Goal: Information Seeking & Learning: Learn about a topic

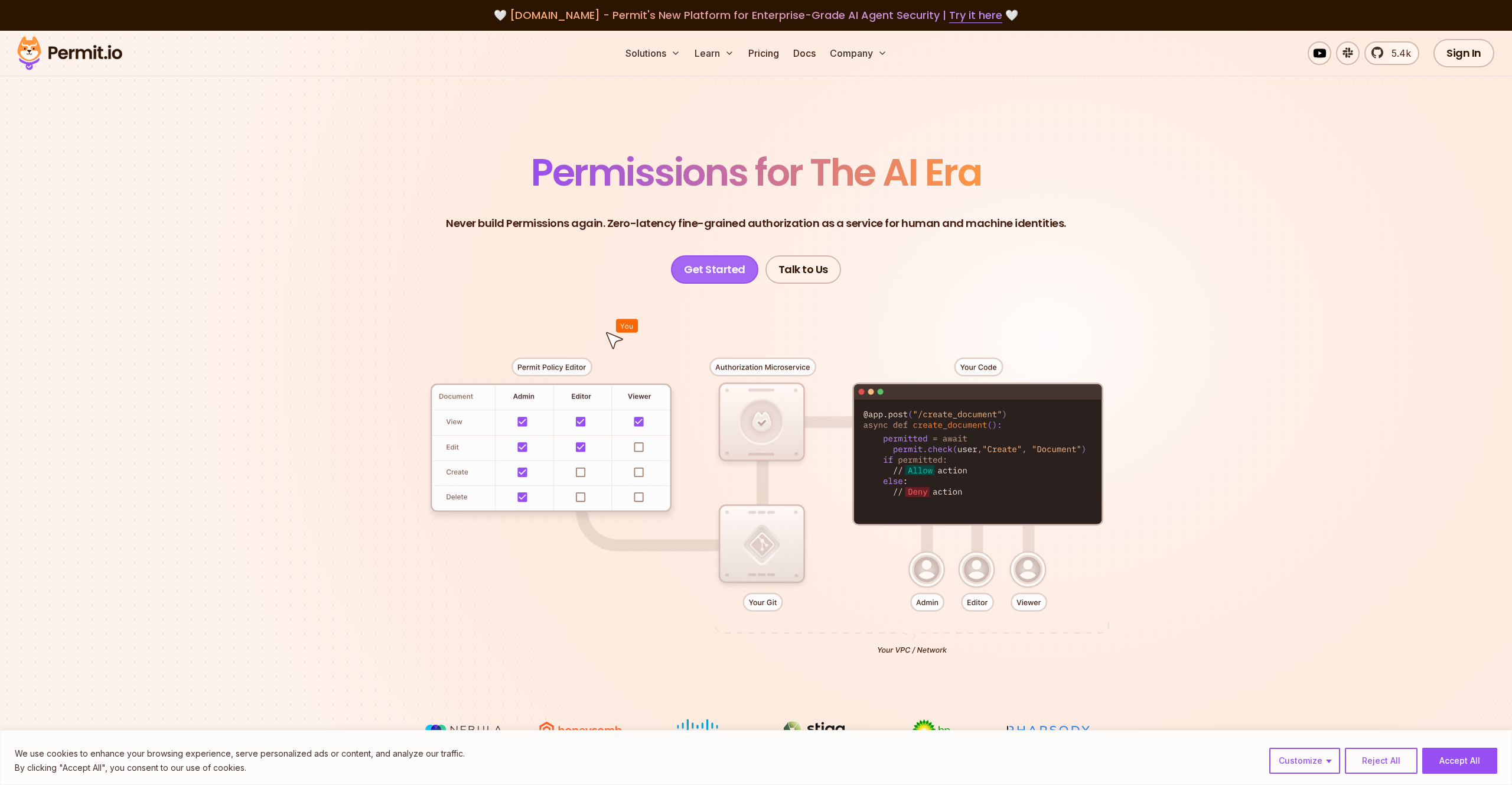
click at [706, 270] on link "Get Started" at bounding box center [715, 269] width 88 height 28
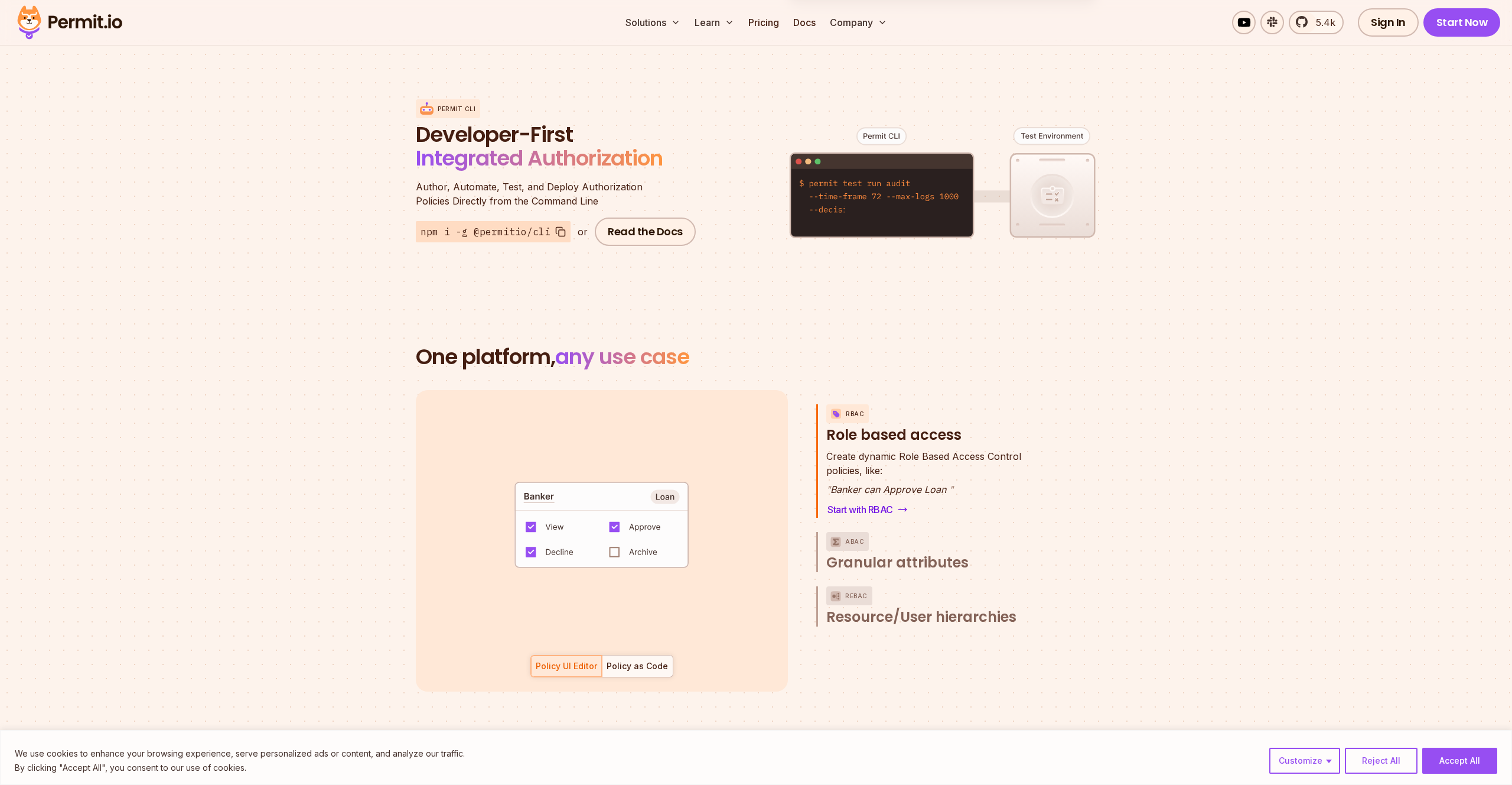
scroll to position [1664, 0]
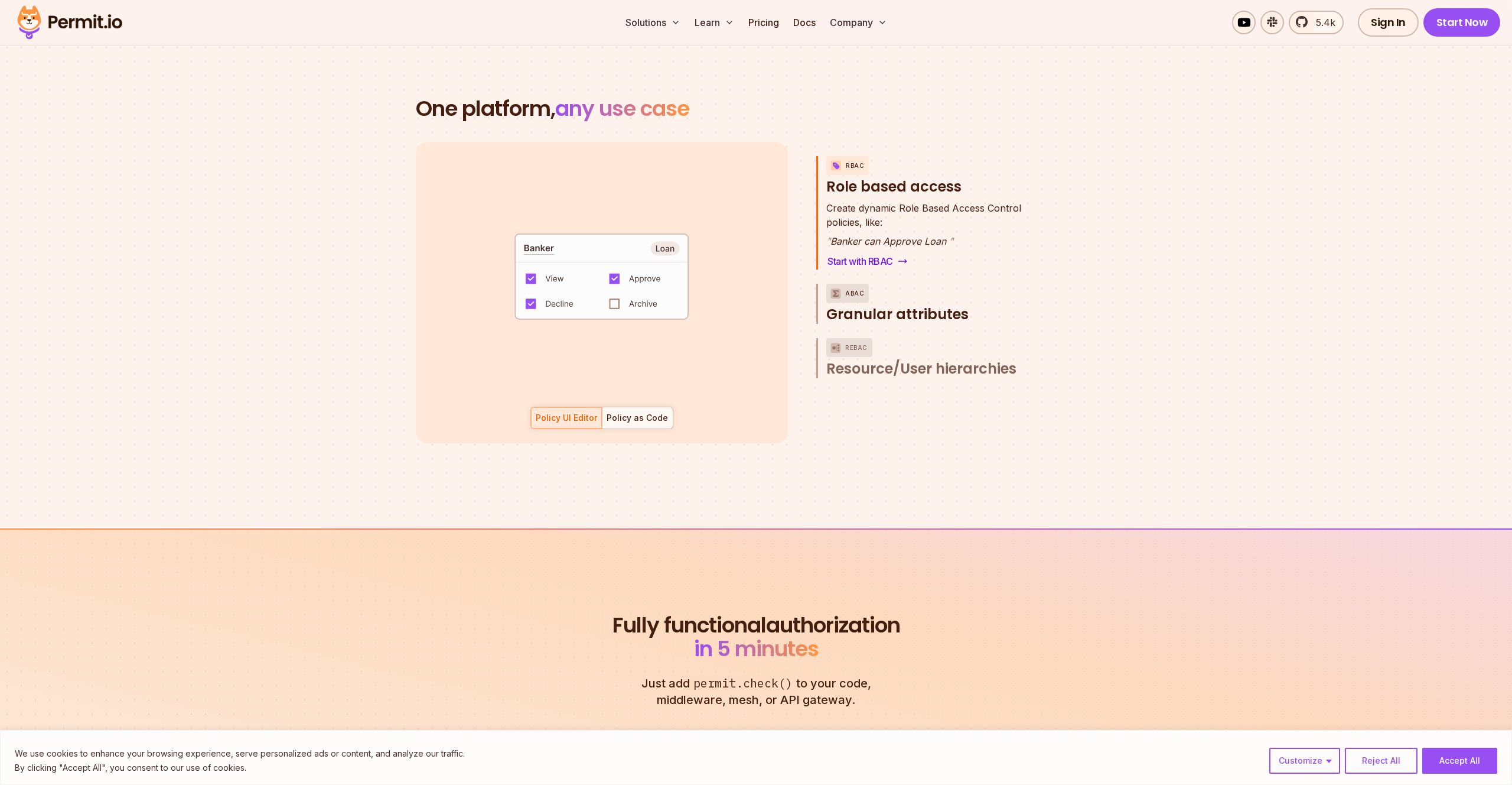
click at [928, 305] on span "Granular attributes" at bounding box center [898, 314] width 142 height 19
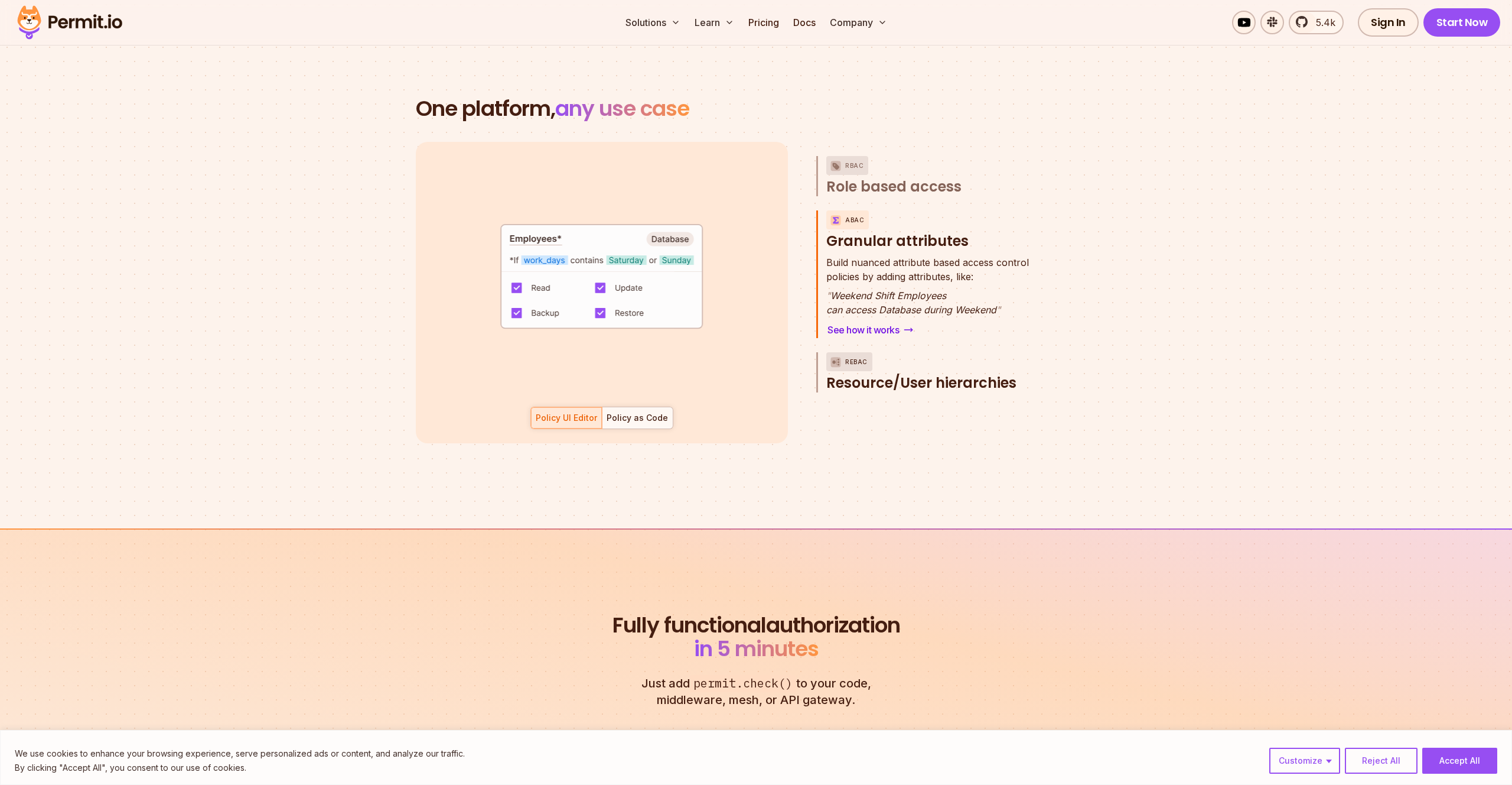
click at [909, 374] on span "Resource/User hierarchies" at bounding box center [921, 383] width 190 height 19
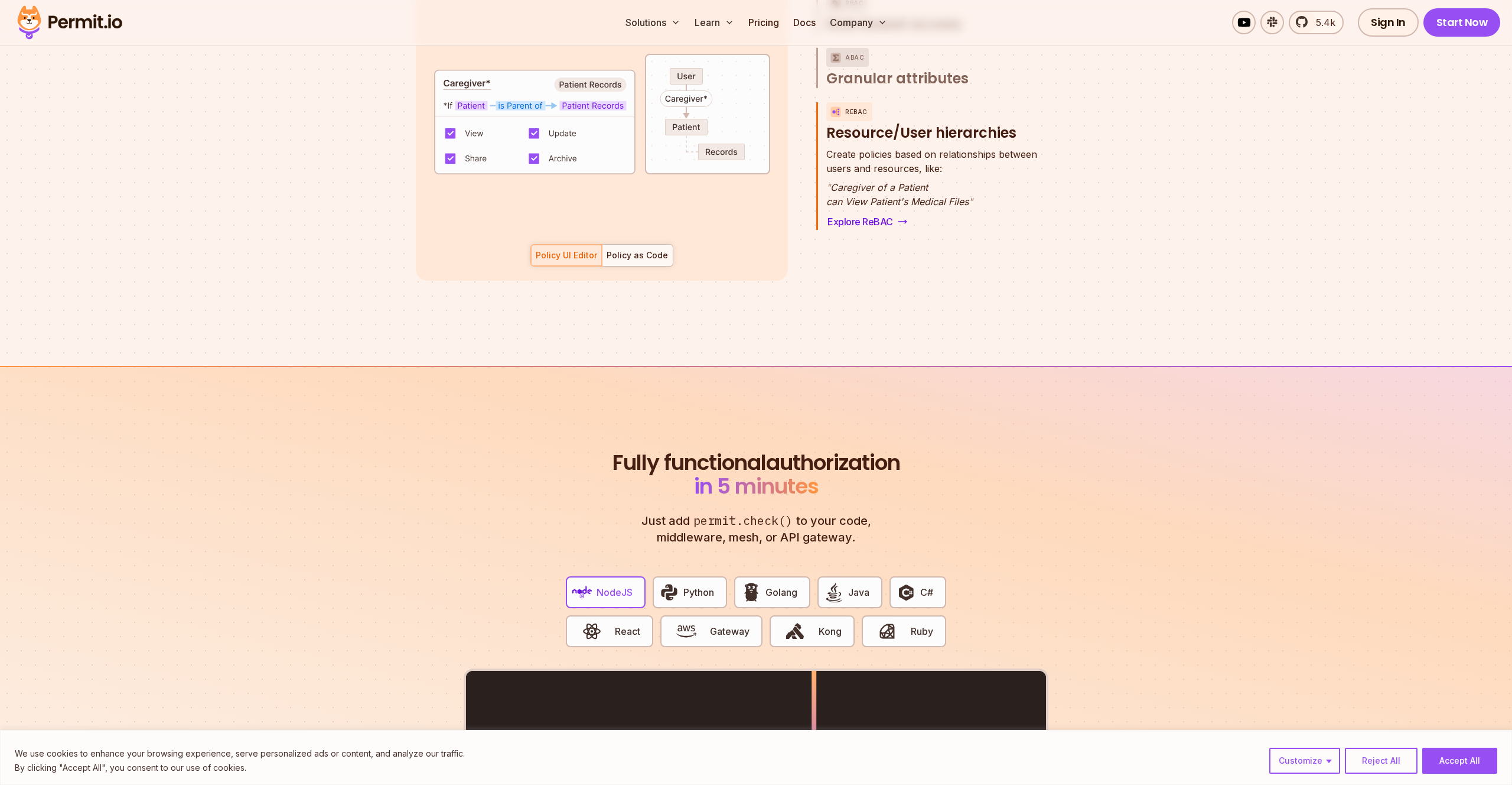
scroll to position [2283, 0]
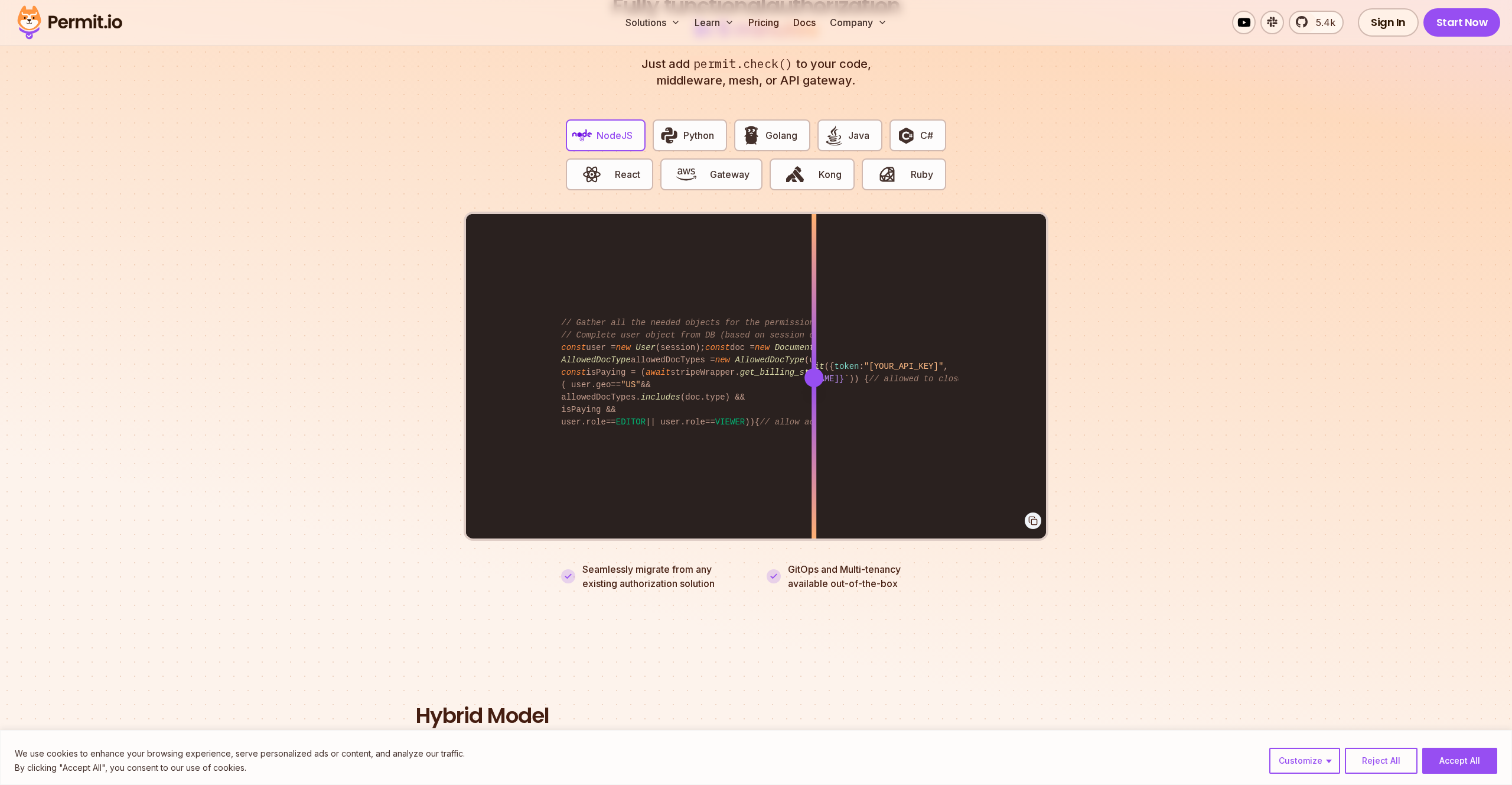
click at [369, 337] on section "Fully functional authorization in 5 minutes Just add permit.check() to your cod…" at bounding box center [756, 277] width 1512 height 738
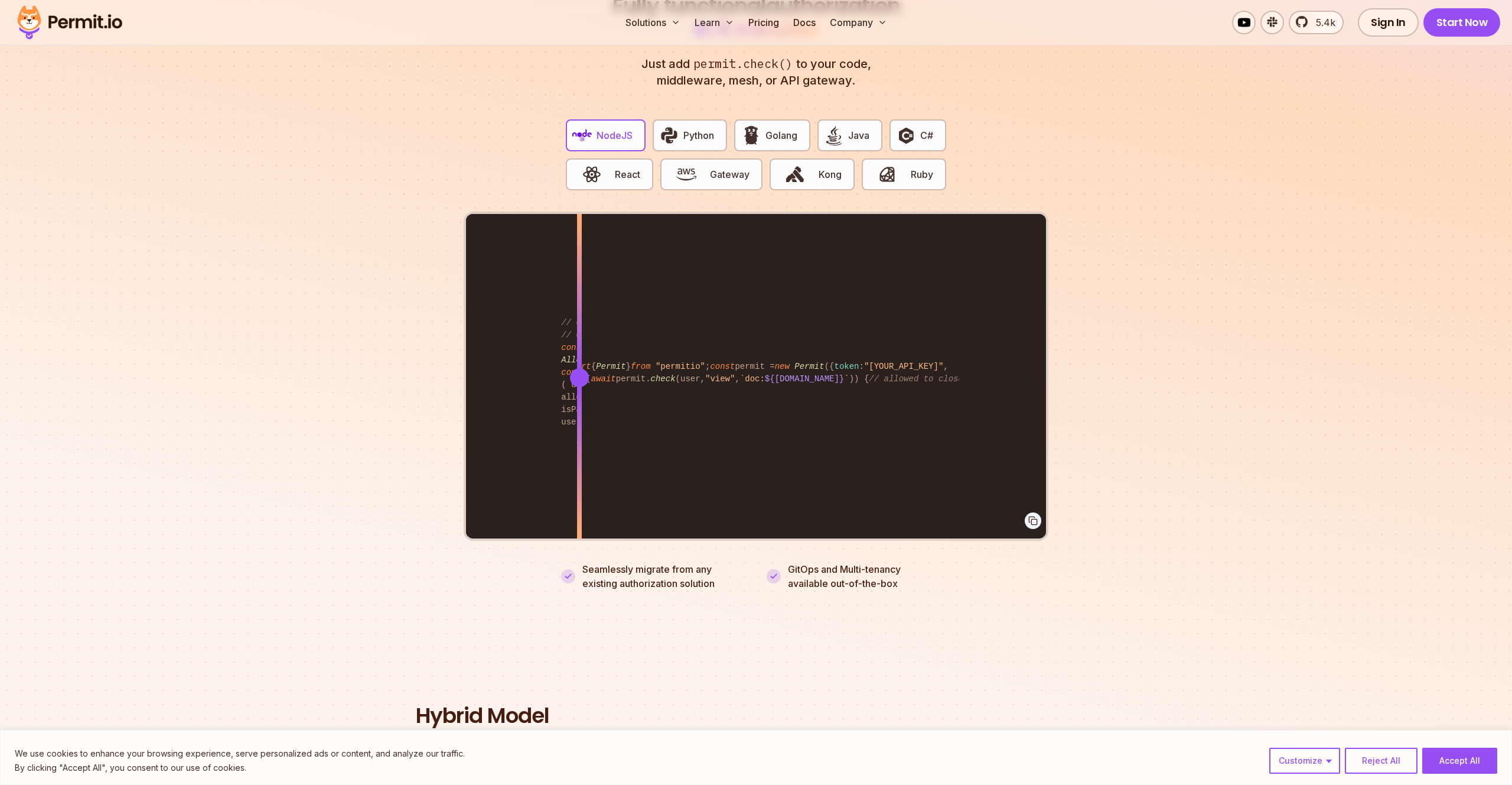
drag, startPoint x: 815, startPoint y: 367, endPoint x: 579, endPoint y: 356, distance: 236.3
click at [579, 368] on div at bounding box center [579, 377] width 19 height 19
drag, startPoint x: 578, startPoint y: 356, endPoint x: 594, endPoint y: 359, distance: 16.3
click at [596, 368] on div at bounding box center [594, 377] width 19 height 19
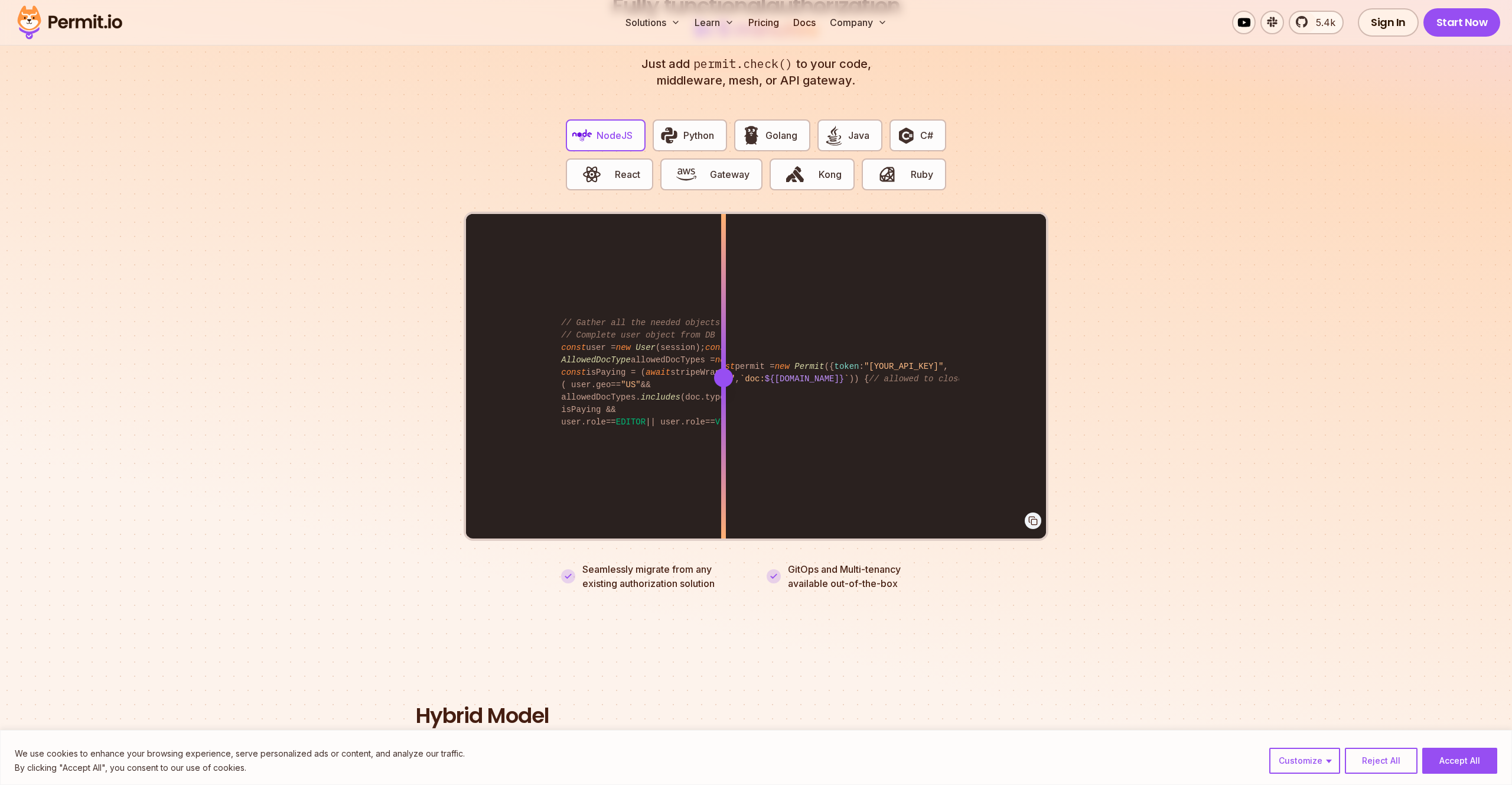
drag, startPoint x: 594, startPoint y: 363, endPoint x: 724, endPoint y: 365, distance: 130.0
click at [724, 368] on div at bounding box center [724, 377] width 19 height 19
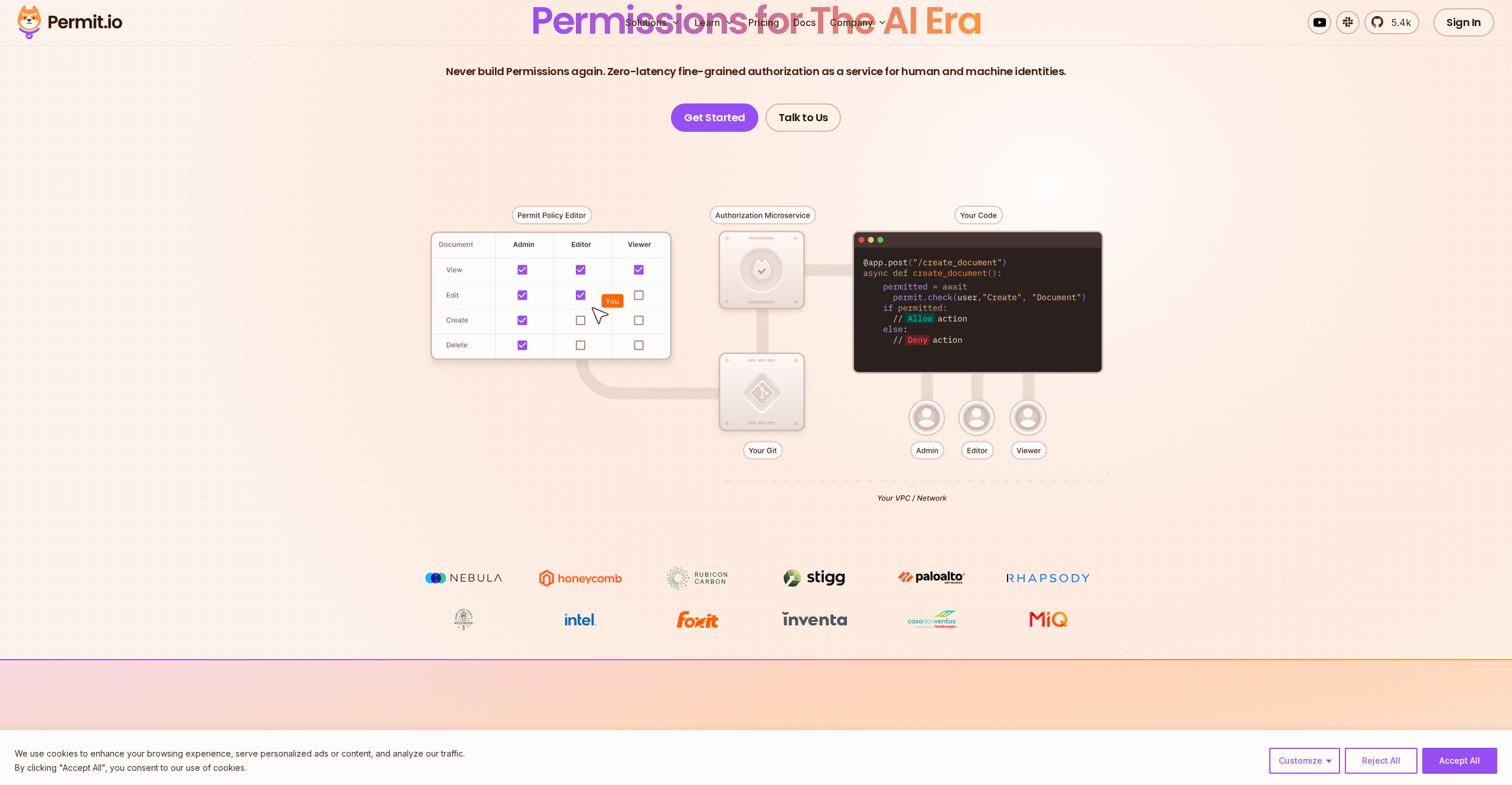
scroll to position [0, 0]
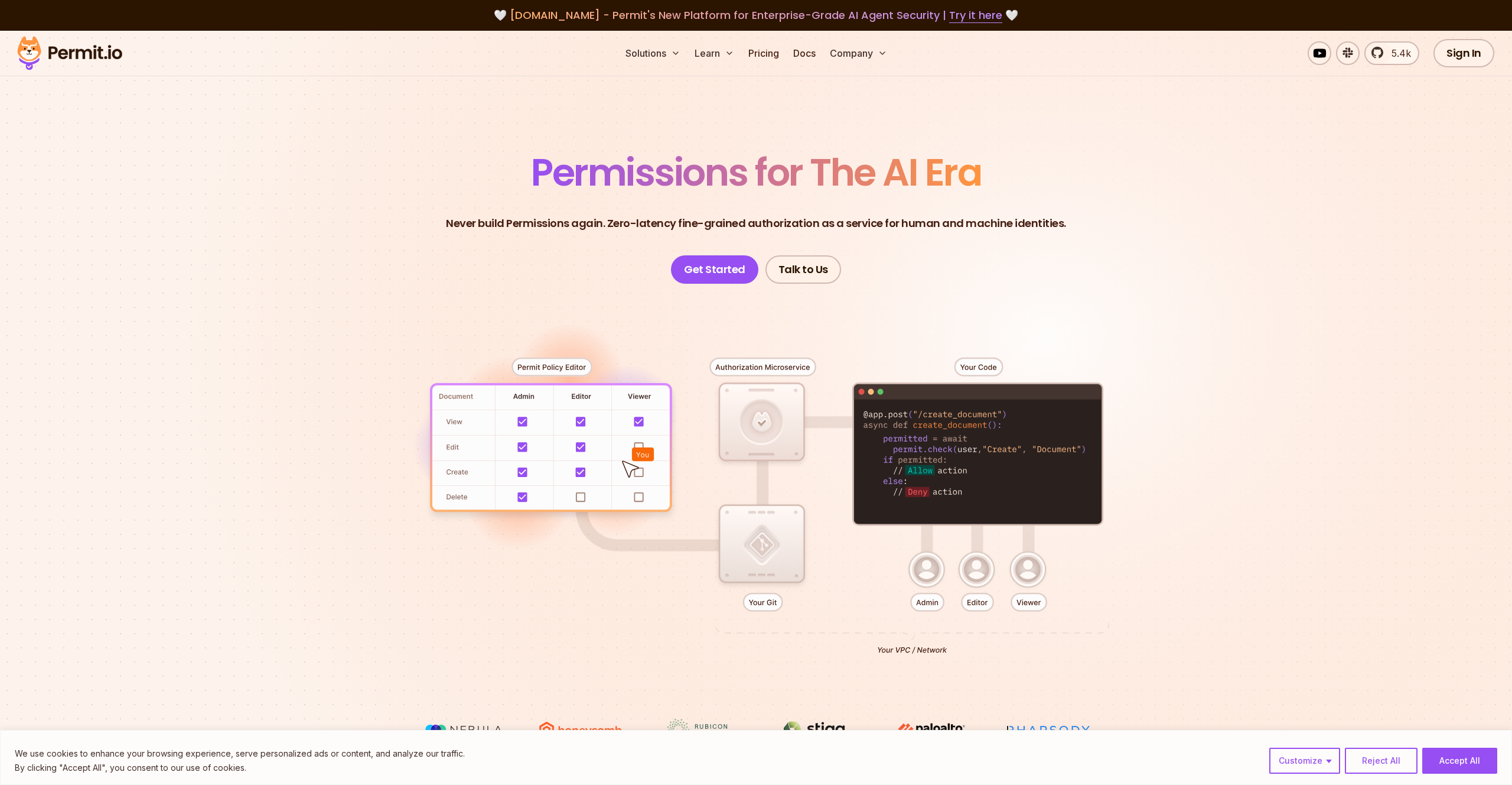
click at [413, 267] on header "Permissions for The AI Era Never build Permissions again. Zero-latency fine-gra…" at bounding box center [756, 219] width 827 height 130
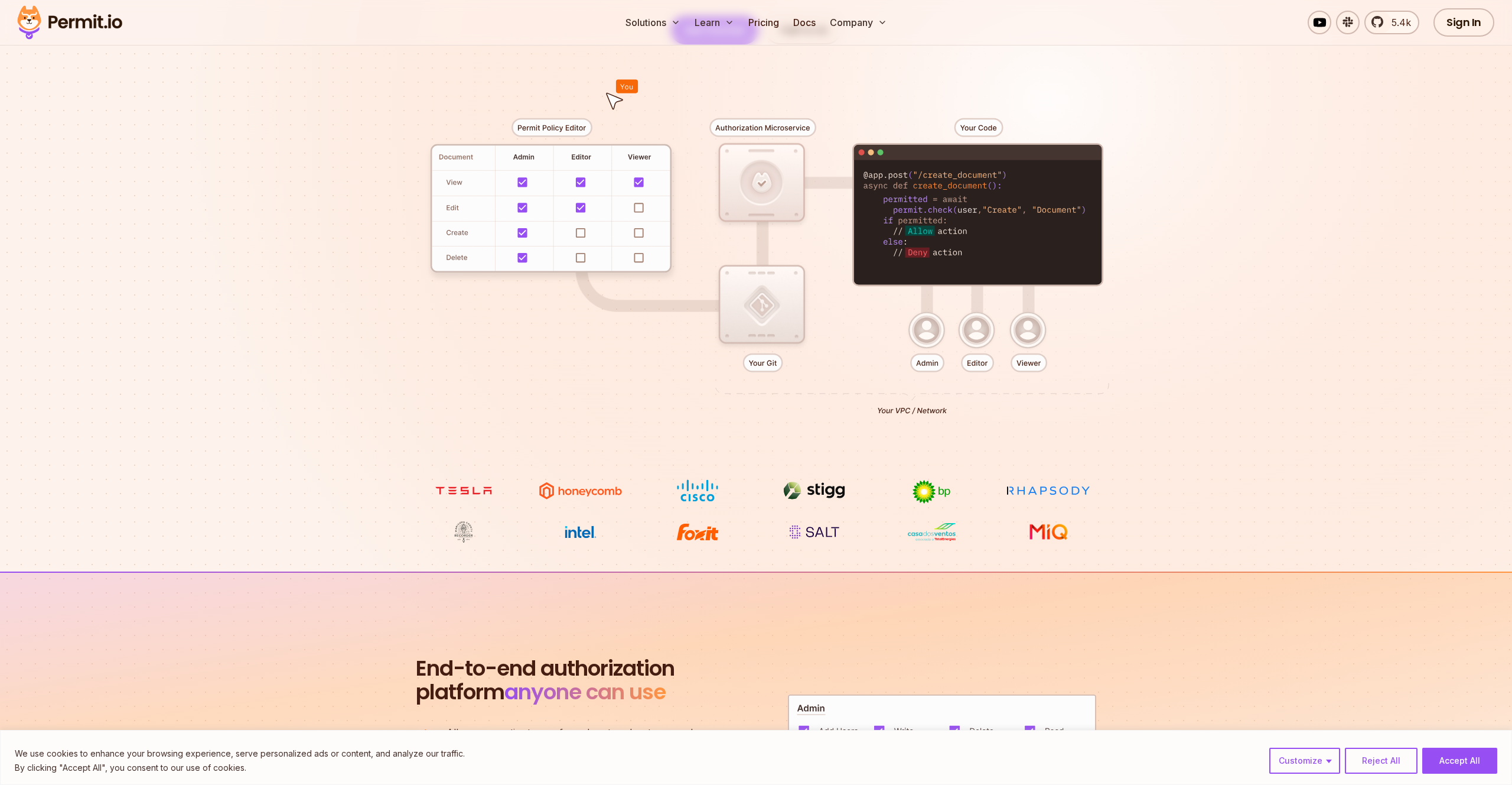
scroll to position [412, 0]
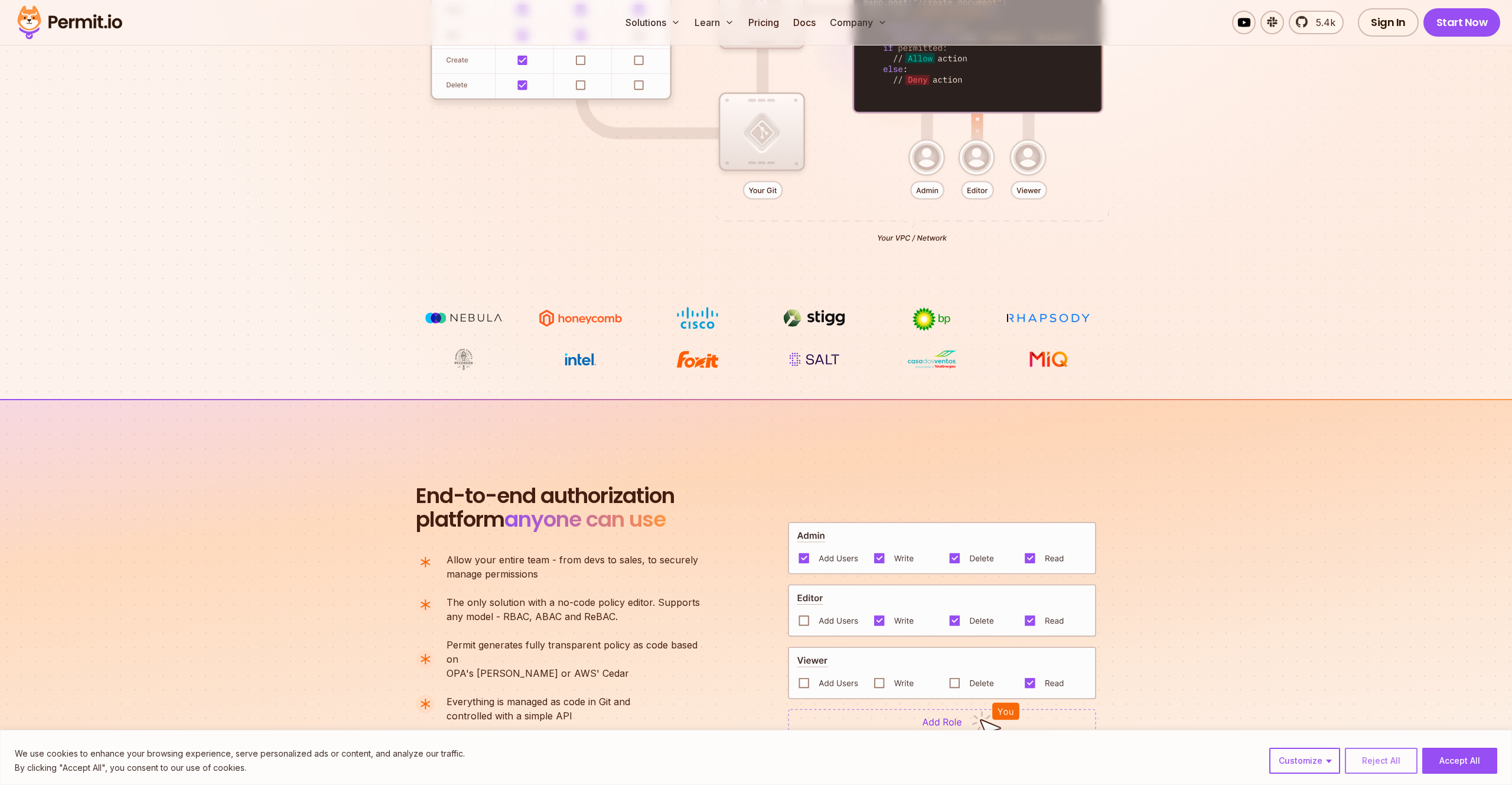
click at [1392, 753] on button "Reject All" at bounding box center [1381, 761] width 73 height 26
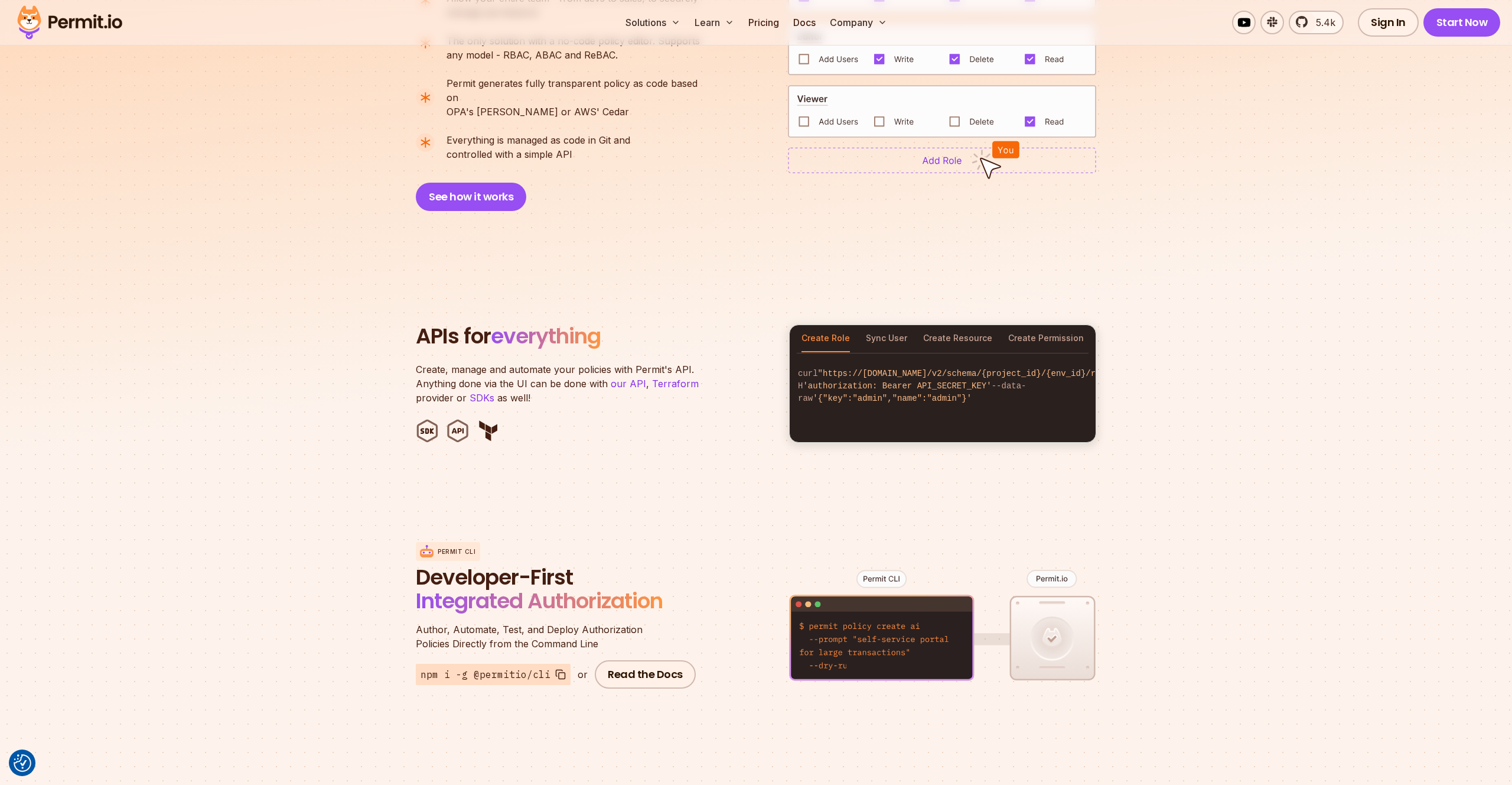
scroll to position [1030, 0]
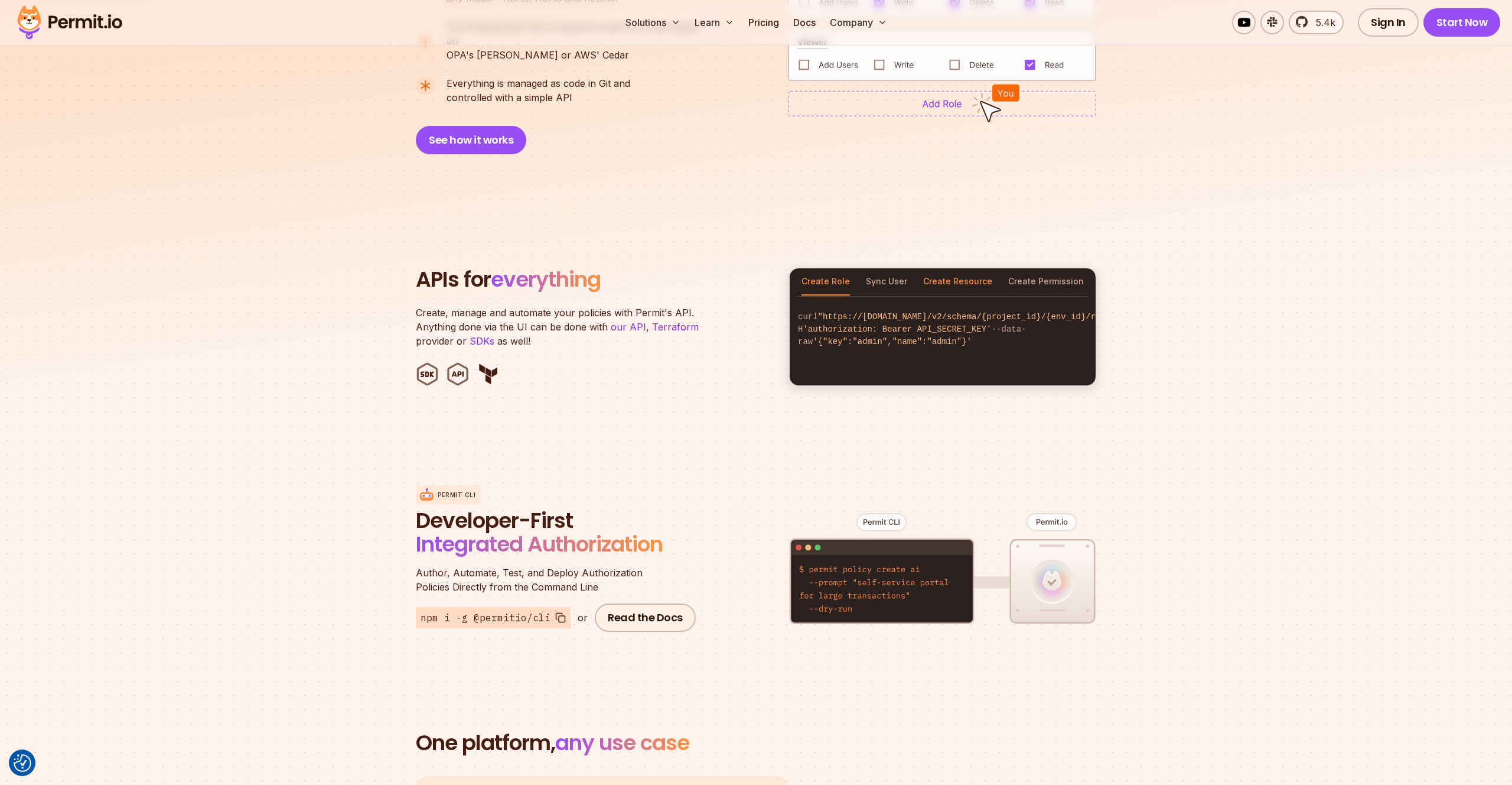
click at [960, 269] on button "Create Resource" at bounding box center [958, 282] width 69 height 27
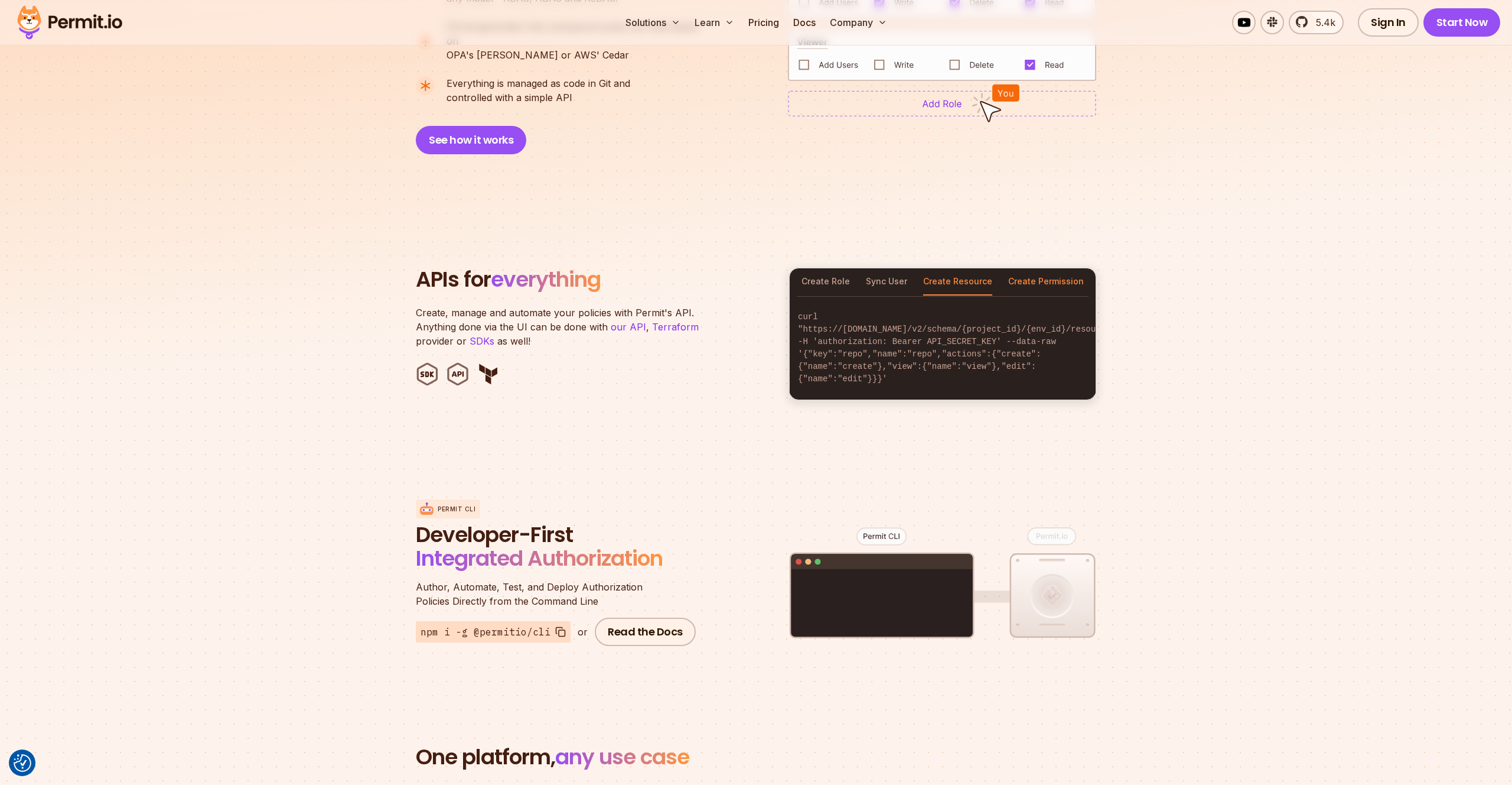
click at [1061, 268] on button "Create Permission" at bounding box center [1046, 282] width 75 height 27
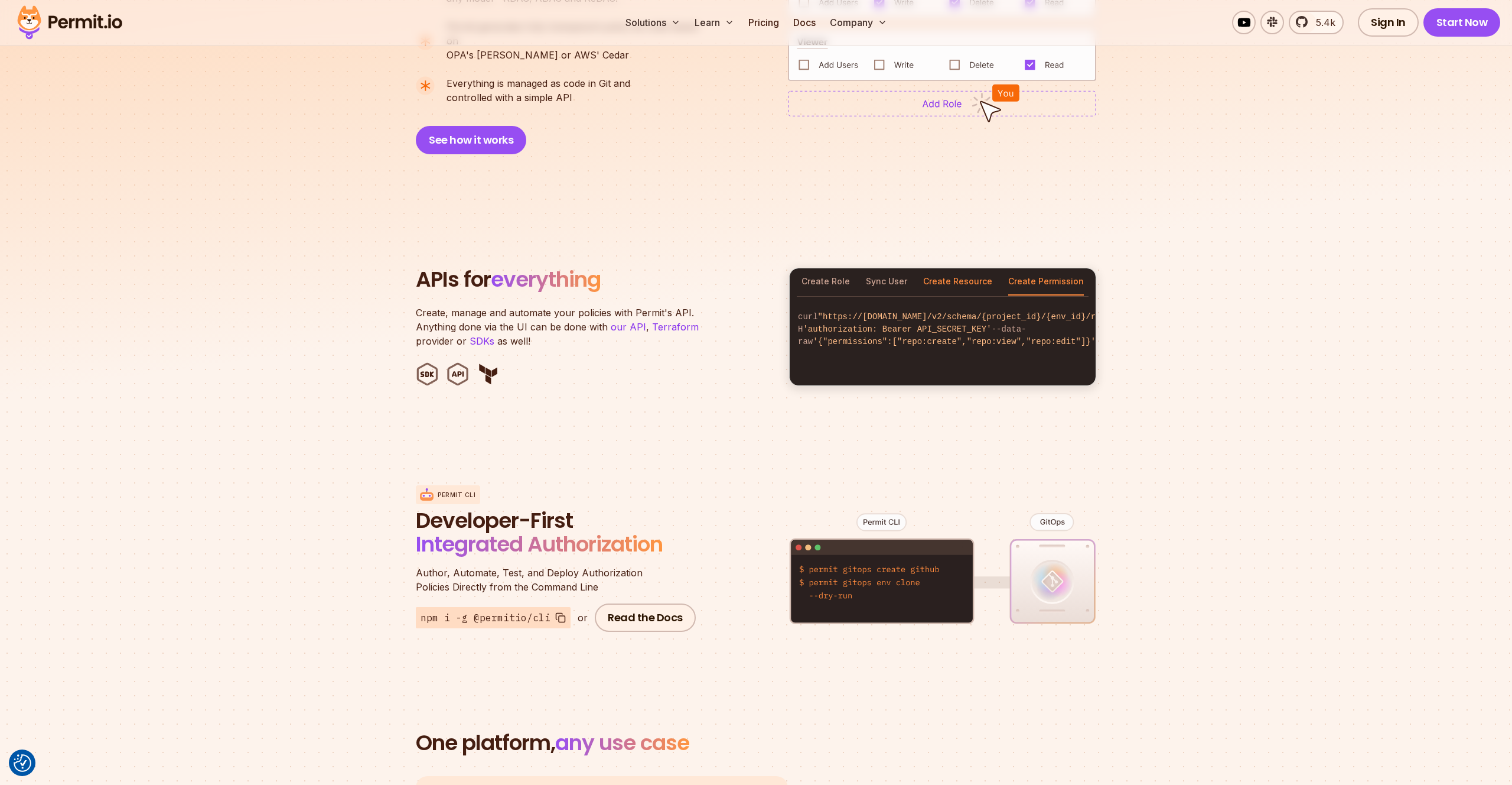
click at [967, 268] on button "Create Resource" at bounding box center [958, 282] width 69 height 27
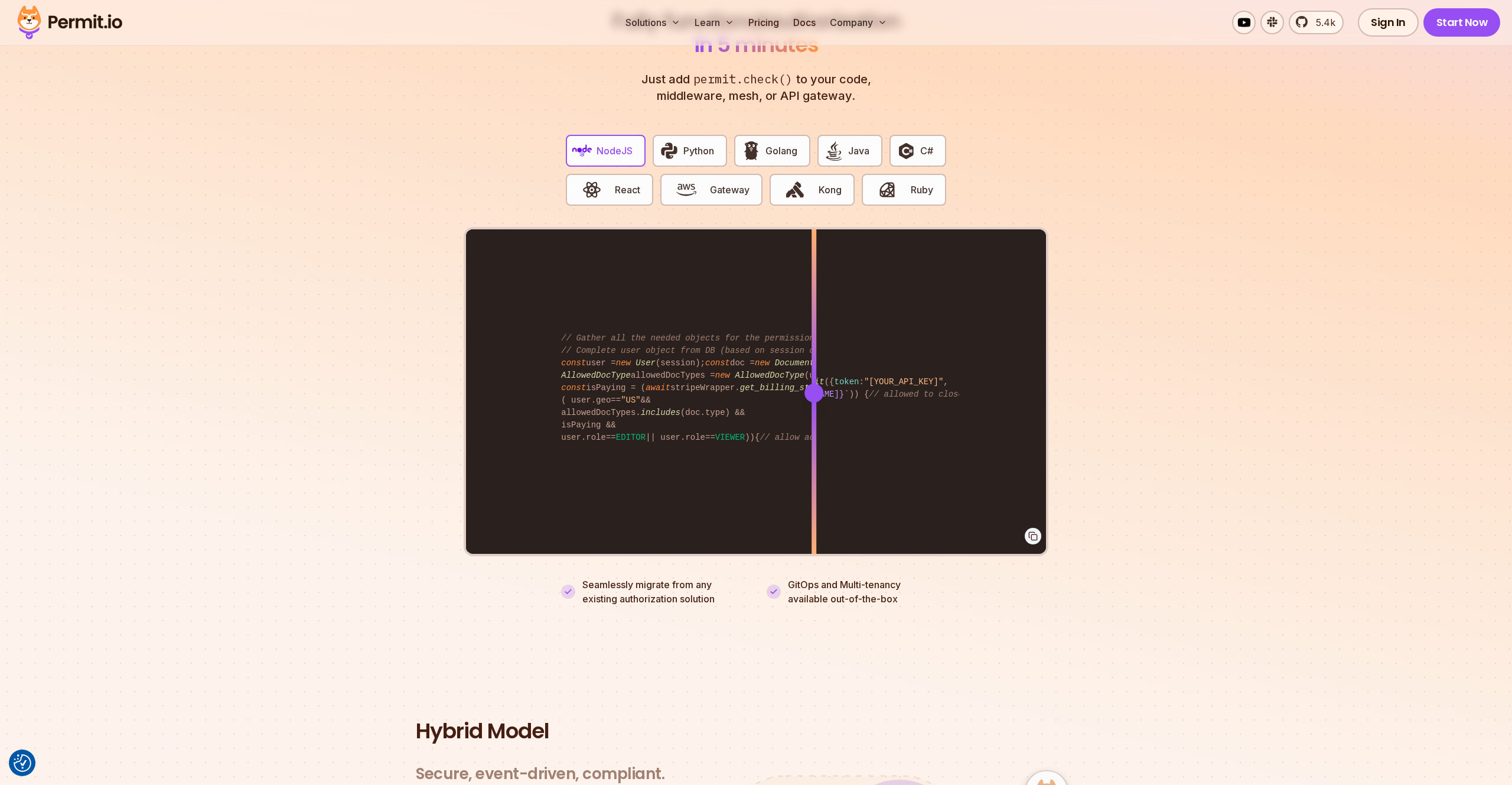
scroll to position [2280, 0]
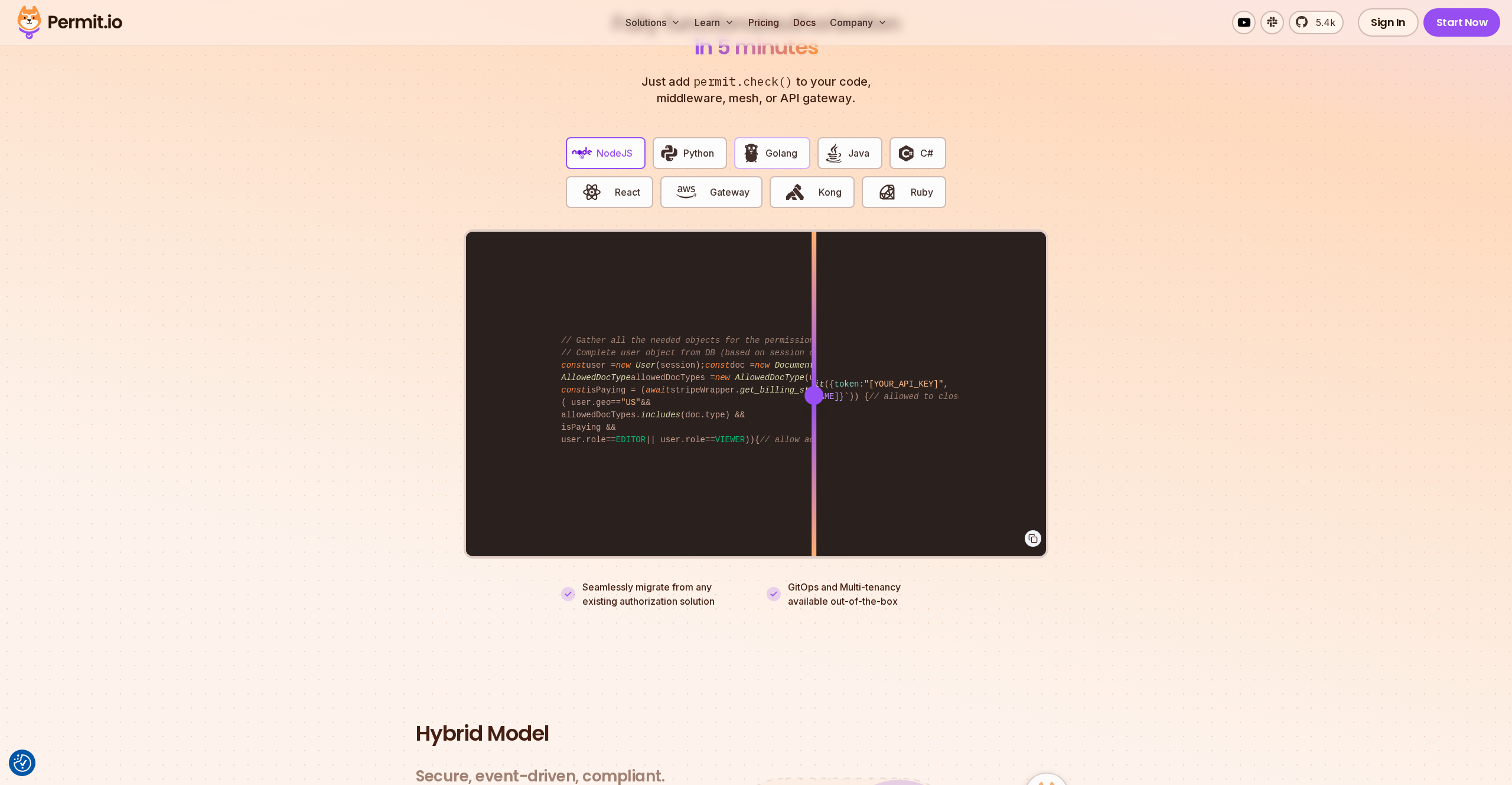
click at [759, 151] on button "Golang" at bounding box center [772, 153] width 75 height 32
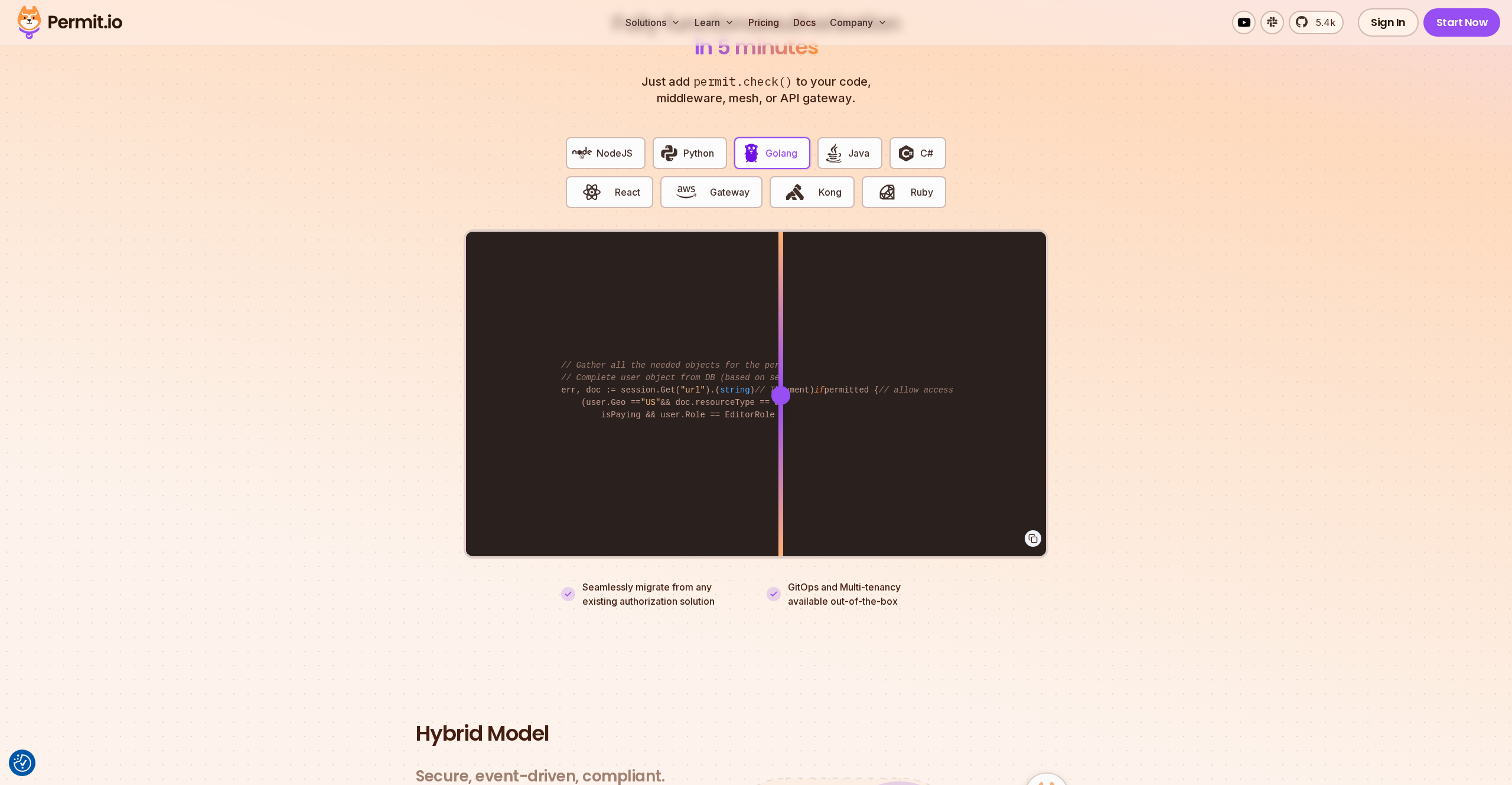
drag, startPoint x: 818, startPoint y: 383, endPoint x: 778, endPoint y: 385, distance: 40.0
click at [780, 386] on div at bounding box center [781, 395] width 19 height 19
click at [619, 146] on span "NodeJS" at bounding box center [614, 153] width 36 height 14
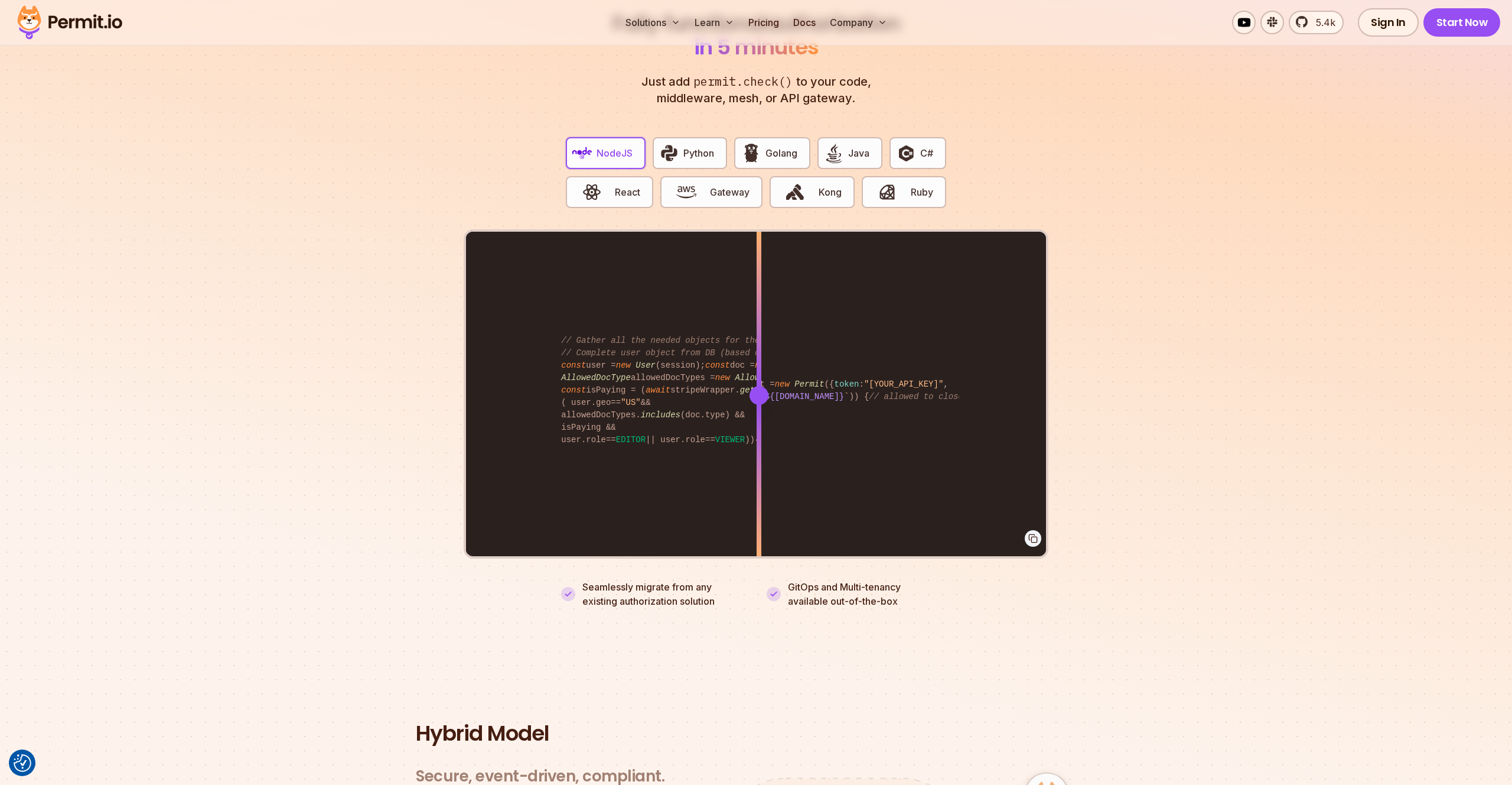
drag, startPoint x: 812, startPoint y: 382, endPoint x: 757, endPoint y: 385, distance: 55.1
click at [758, 386] on div at bounding box center [759, 395] width 19 height 19
click at [763, 148] on button "Golang" at bounding box center [772, 153] width 75 height 32
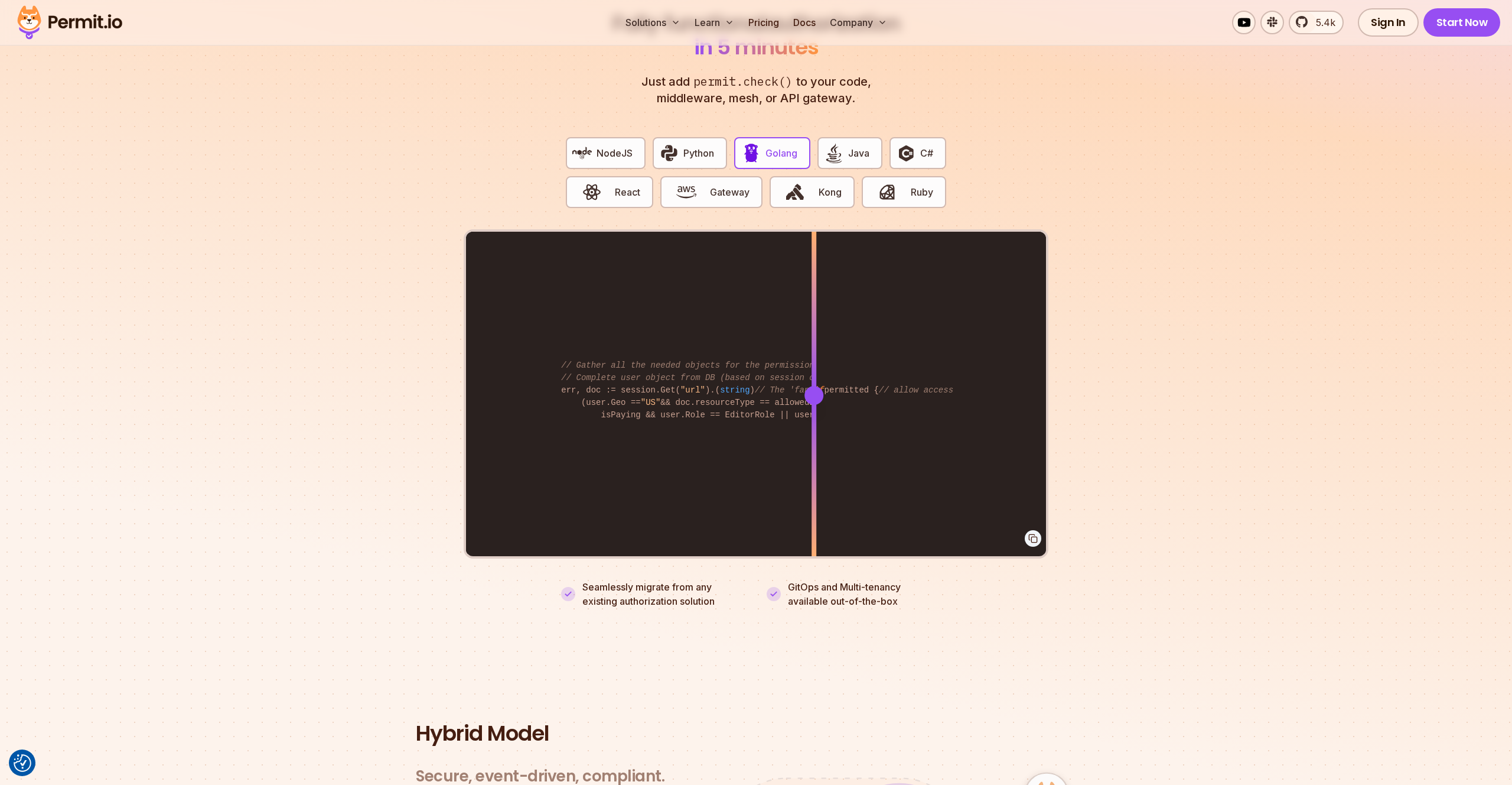
click at [446, 378] on section "Fully functional authorization in 5 minutes Just add permit.check() to your cod…" at bounding box center [756, 295] width 1512 height 738
click at [607, 185] on span "button" at bounding box center [591, 192] width 40 height 20
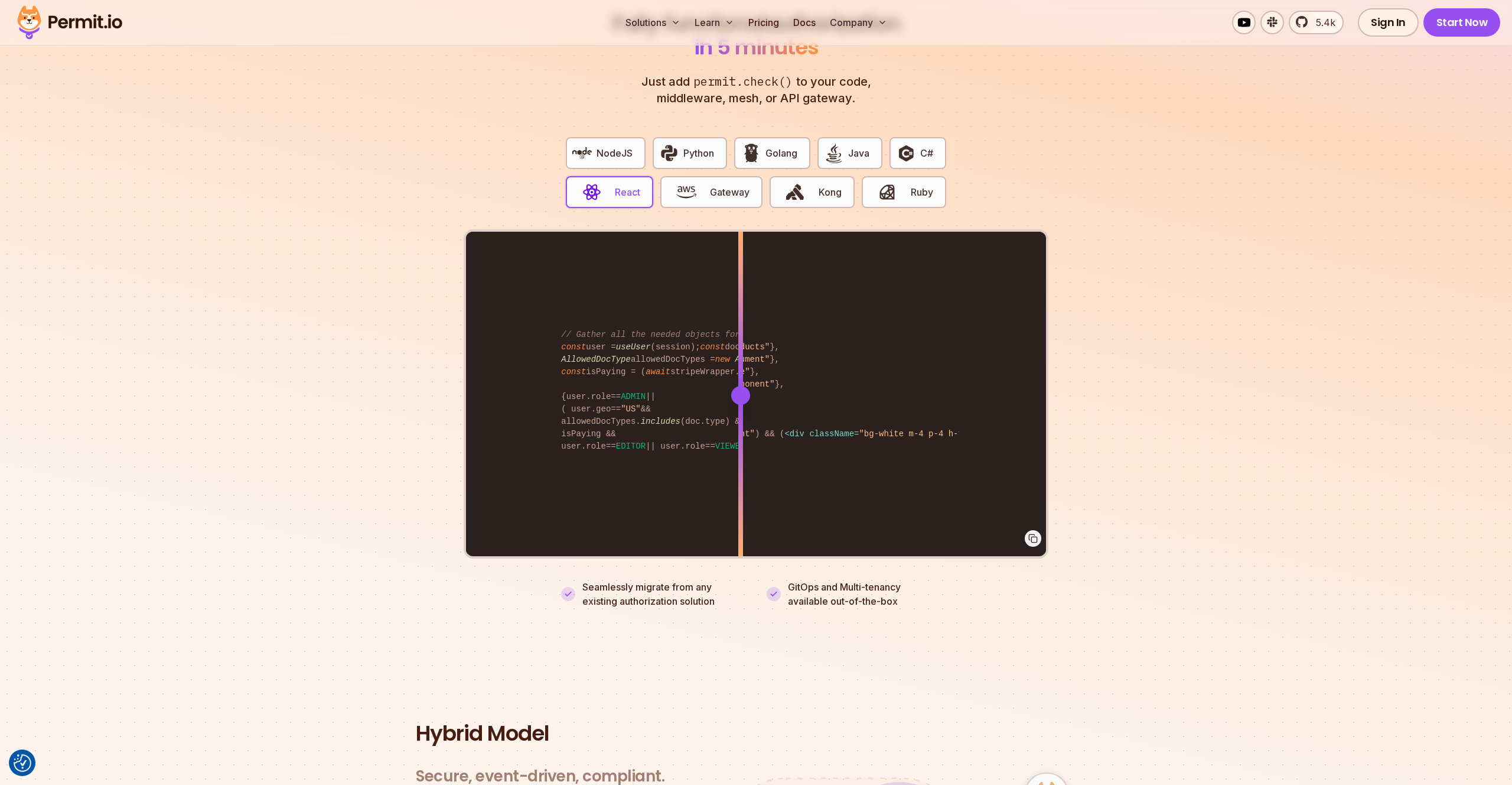
drag, startPoint x: 817, startPoint y: 378, endPoint x: 741, endPoint y: 367, distance: 76.8
click at [741, 367] on div at bounding box center [741, 395] width 5 height 326
click at [773, 150] on button "Golang" at bounding box center [772, 153] width 75 height 32
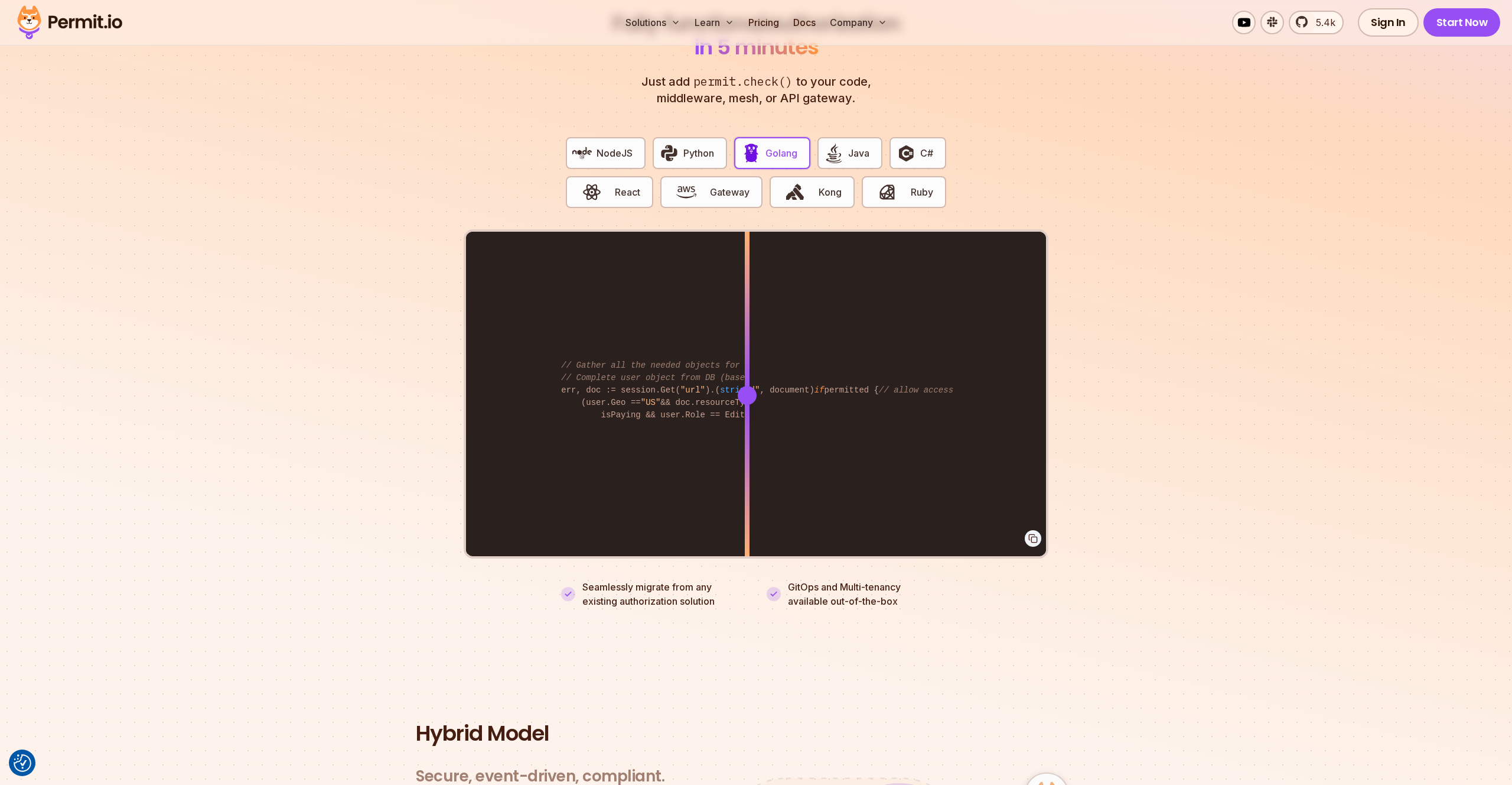
drag, startPoint x: 815, startPoint y: 380, endPoint x: 747, endPoint y: 367, distance: 69.2
click at [747, 367] on div at bounding box center [747, 395] width 5 height 326
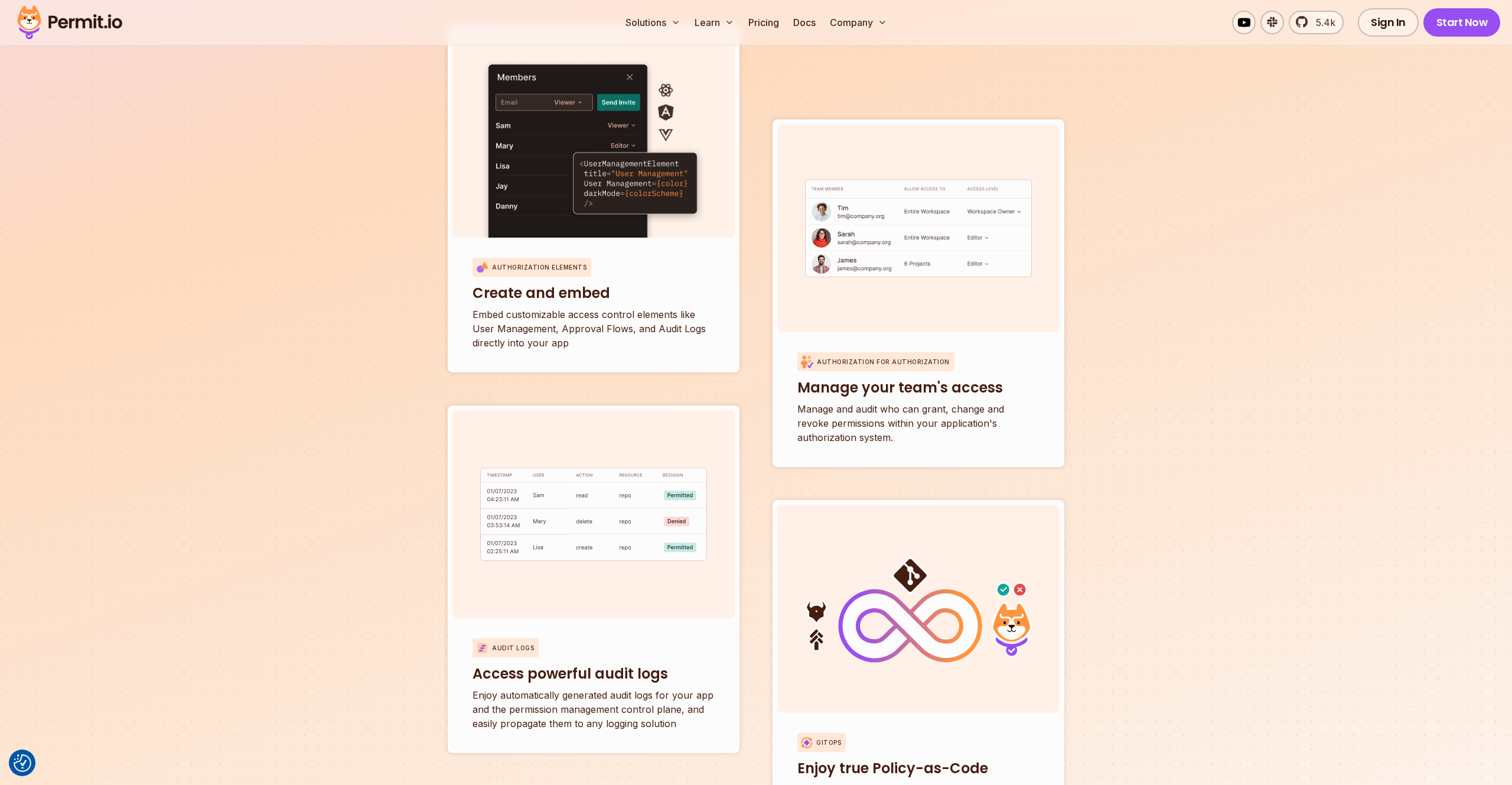
scroll to position [4115, 0]
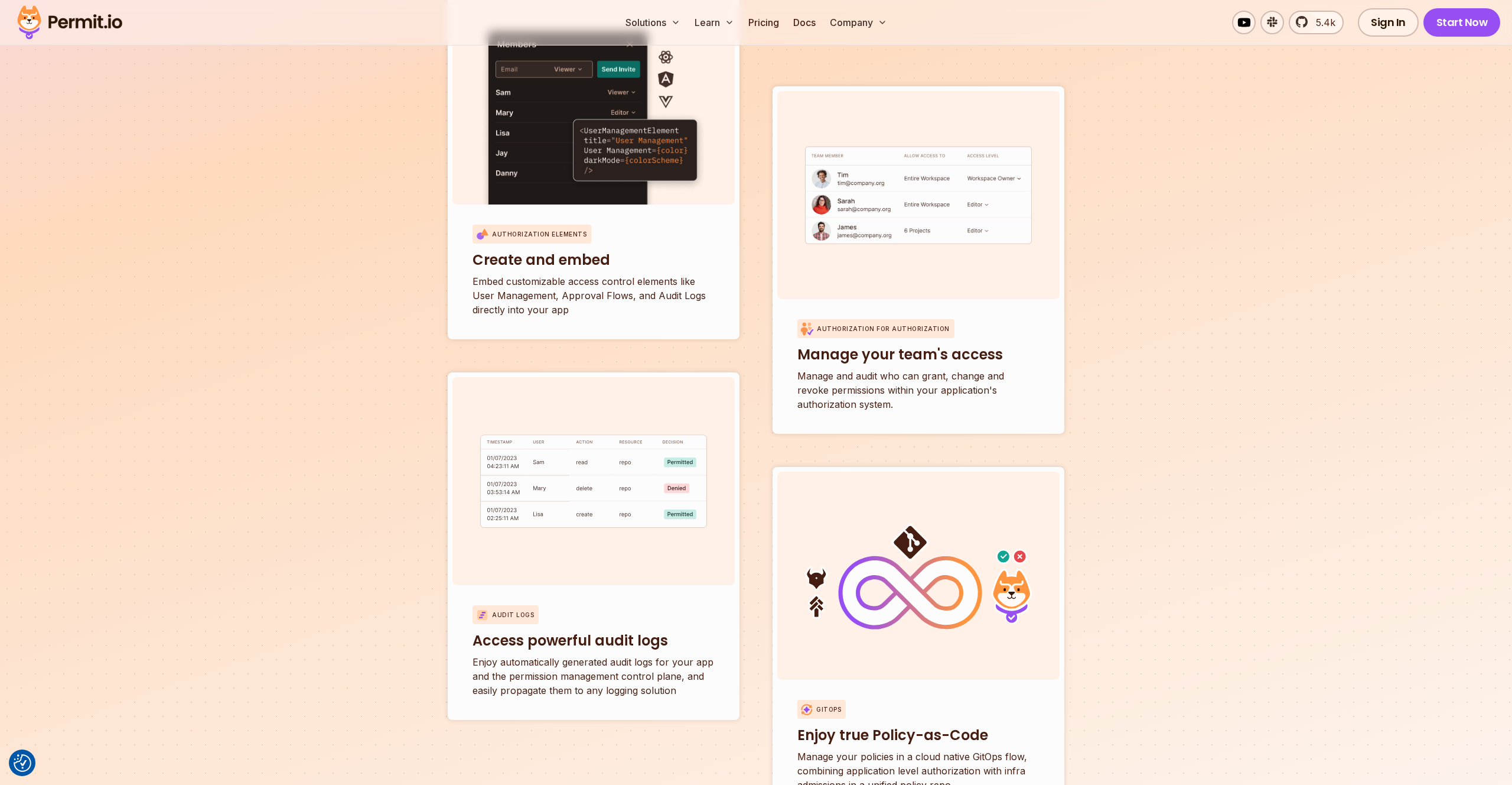
click at [437, 340] on div "All of your access control needs in one place. Authorization Elements Create an…" at bounding box center [756, 364] width 681 height 898
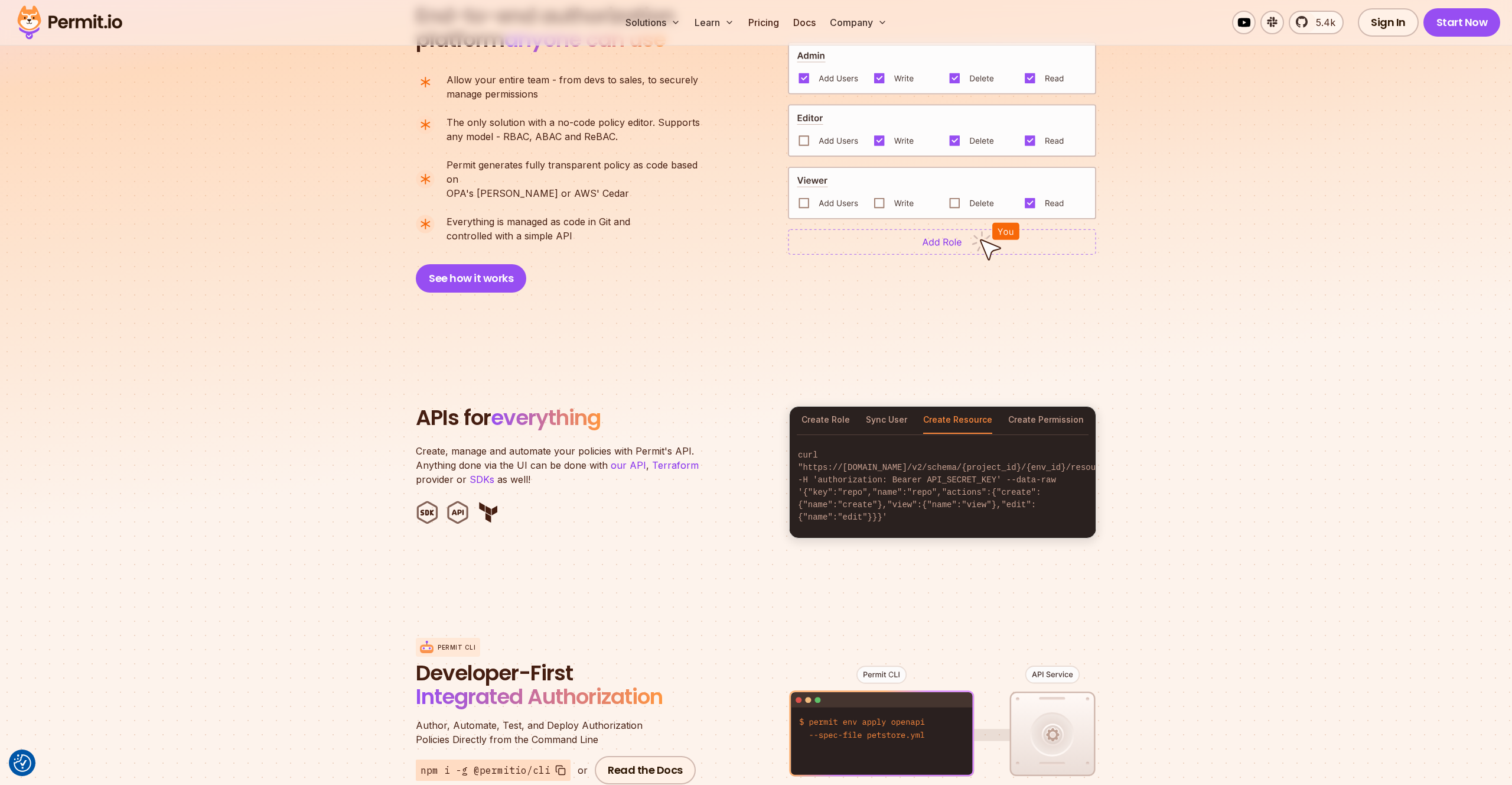
scroll to position [912, 0]
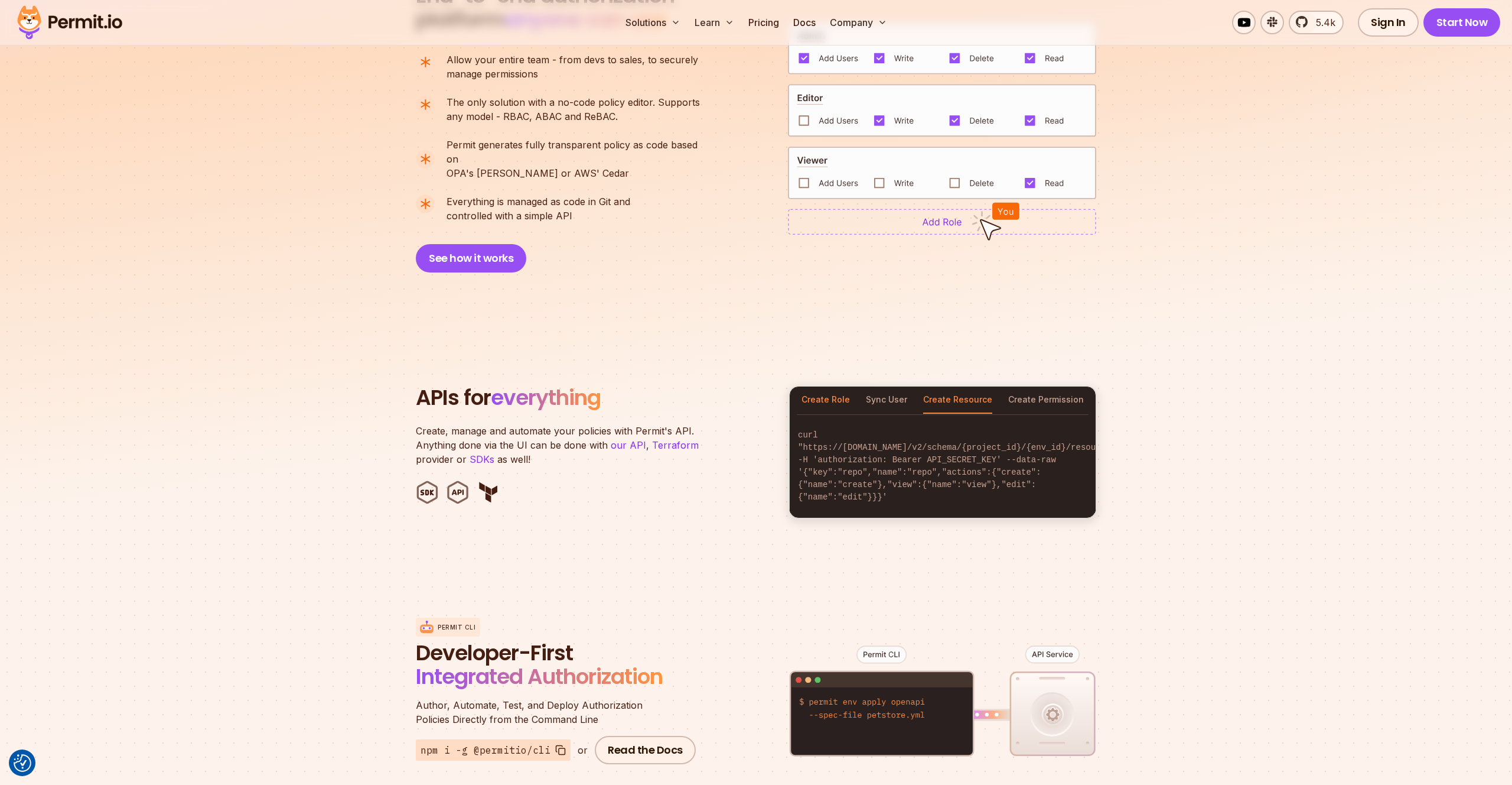
click at [821, 388] on button "Create Role" at bounding box center [825, 400] width 48 height 27
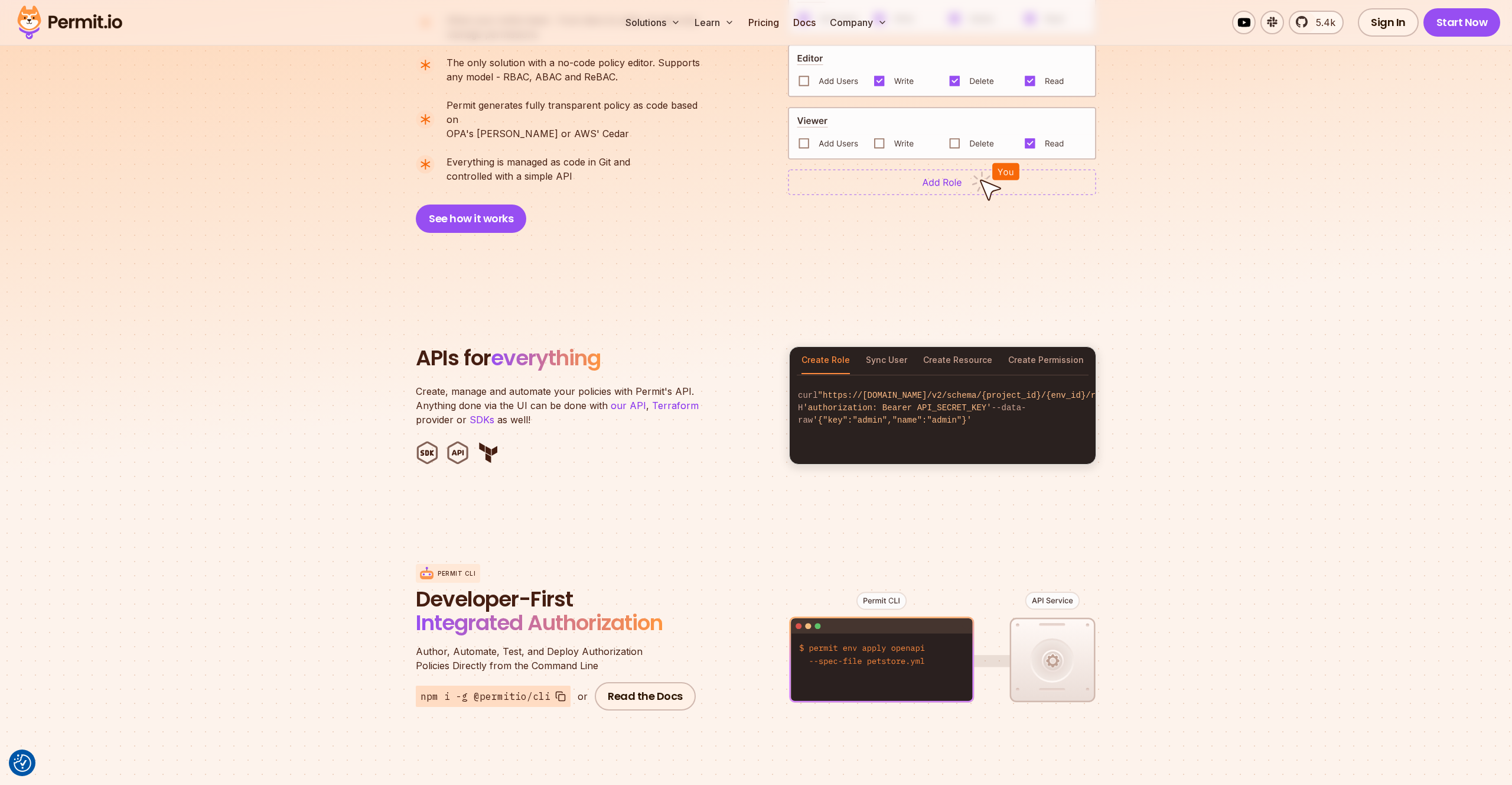
scroll to position [954, 0]
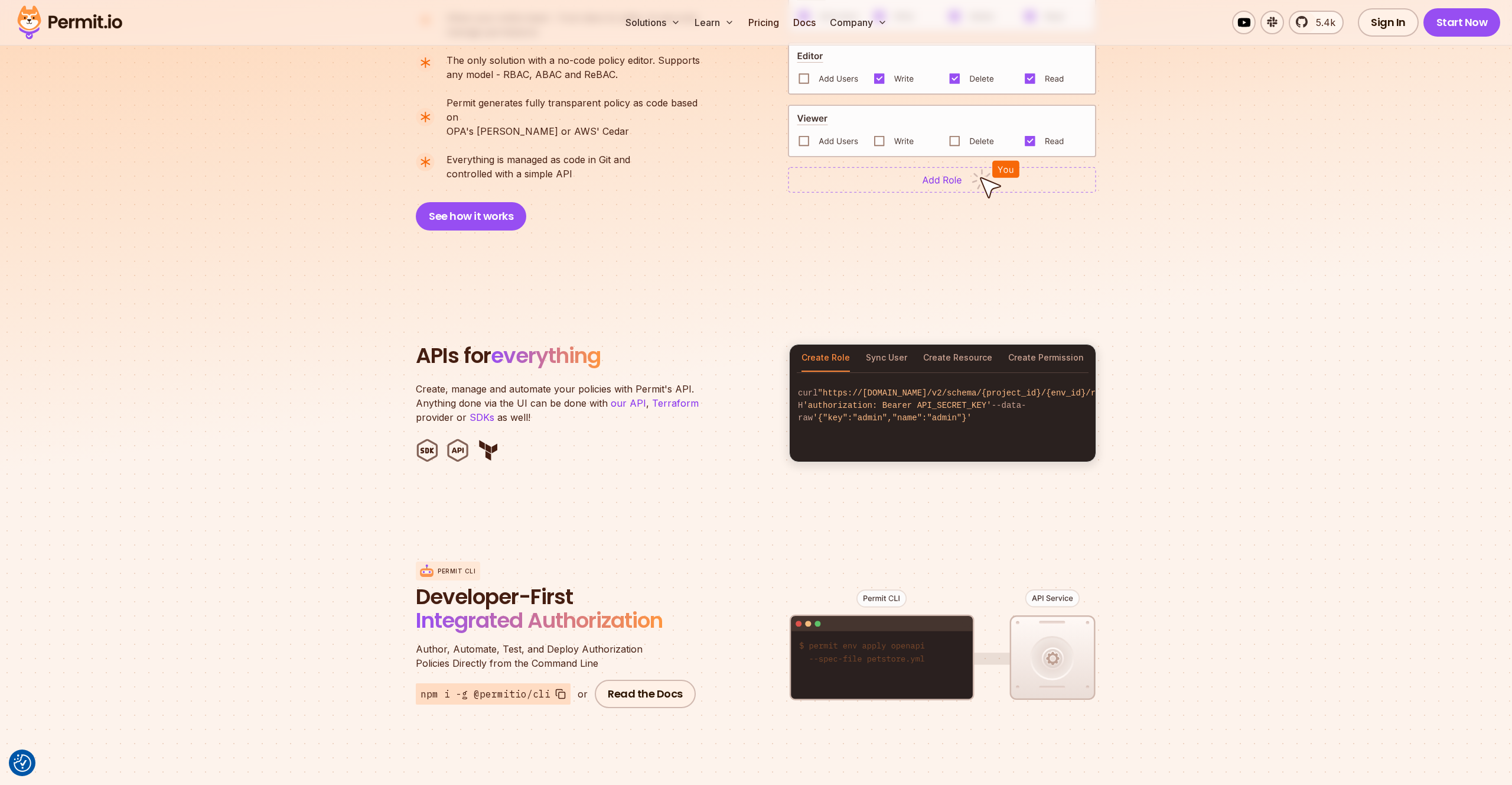
click at [1110, 390] on section "APIs for everything Create, manage and automate your policies with Permit's API…" at bounding box center [756, 403] width 1512 height 231
click at [890, 346] on button "Sync User" at bounding box center [887, 358] width 42 height 27
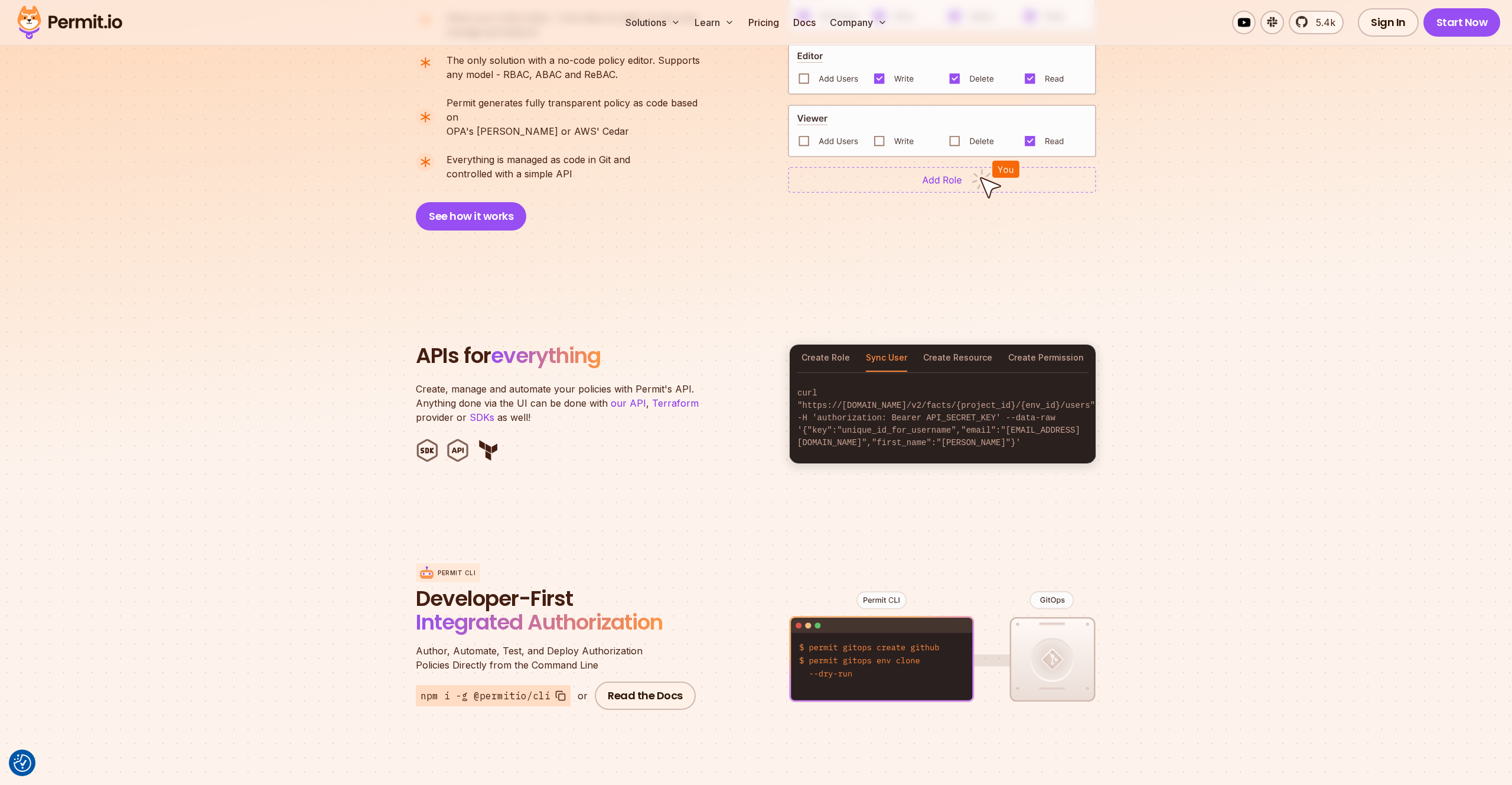
scroll to position [0, 0]
click at [948, 349] on button "Create Resource" at bounding box center [958, 358] width 69 height 27
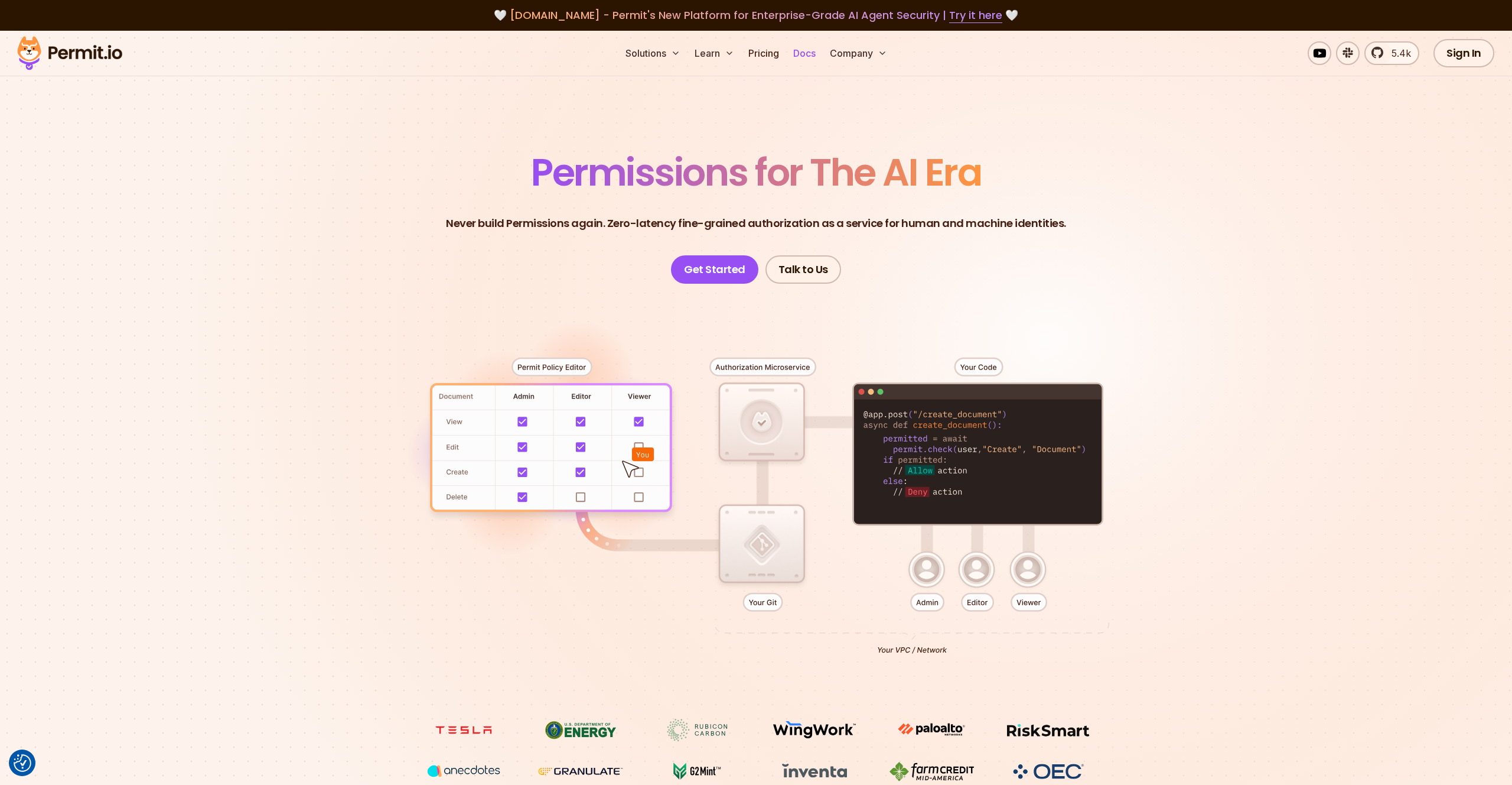
click at [802, 52] on link "Docs" at bounding box center [804, 53] width 32 height 24
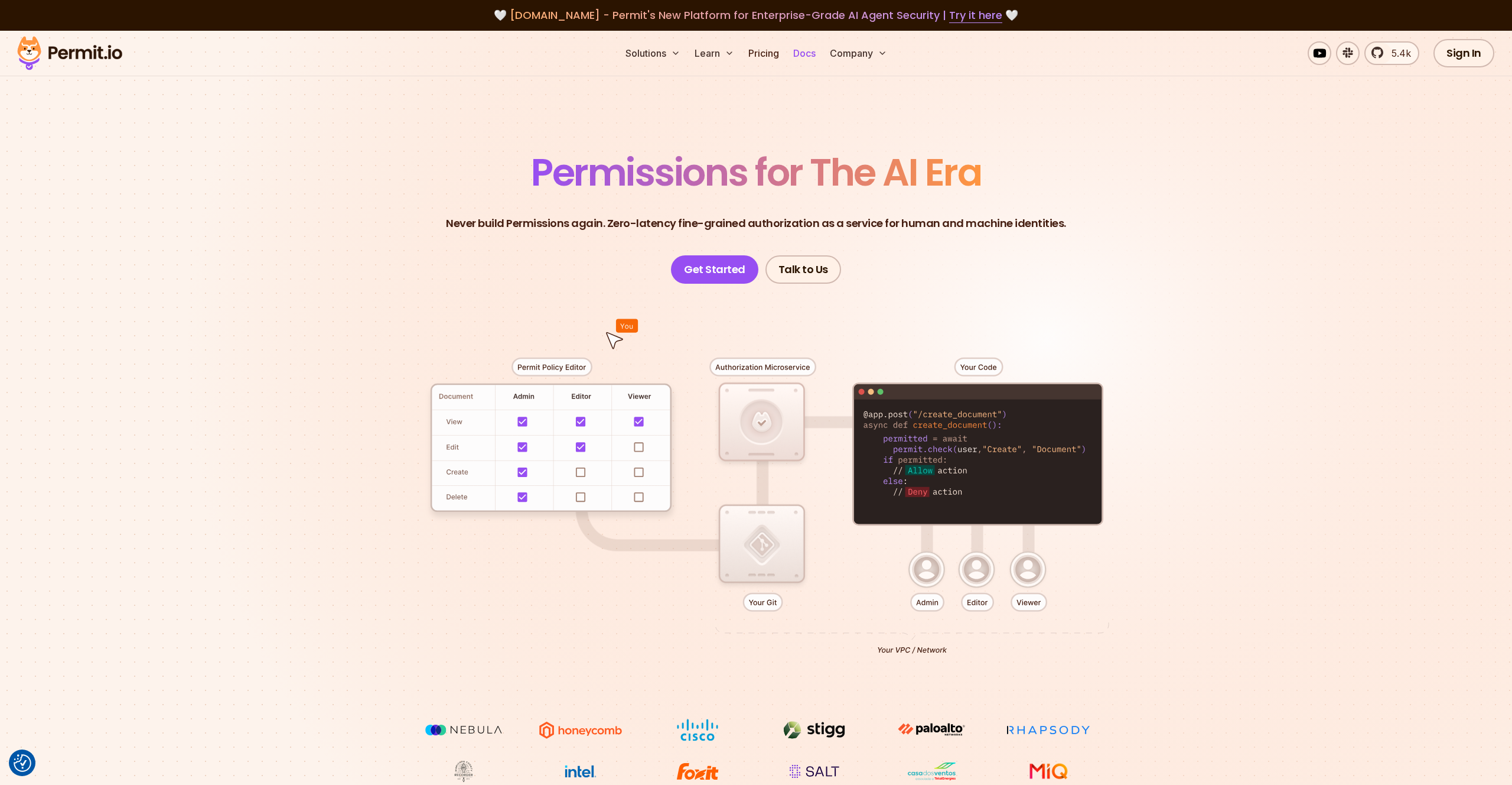
click at [807, 55] on link "Docs" at bounding box center [804, 53] width 32 height 24
